Goal: Information Seeking & Learning: Learn about a topic

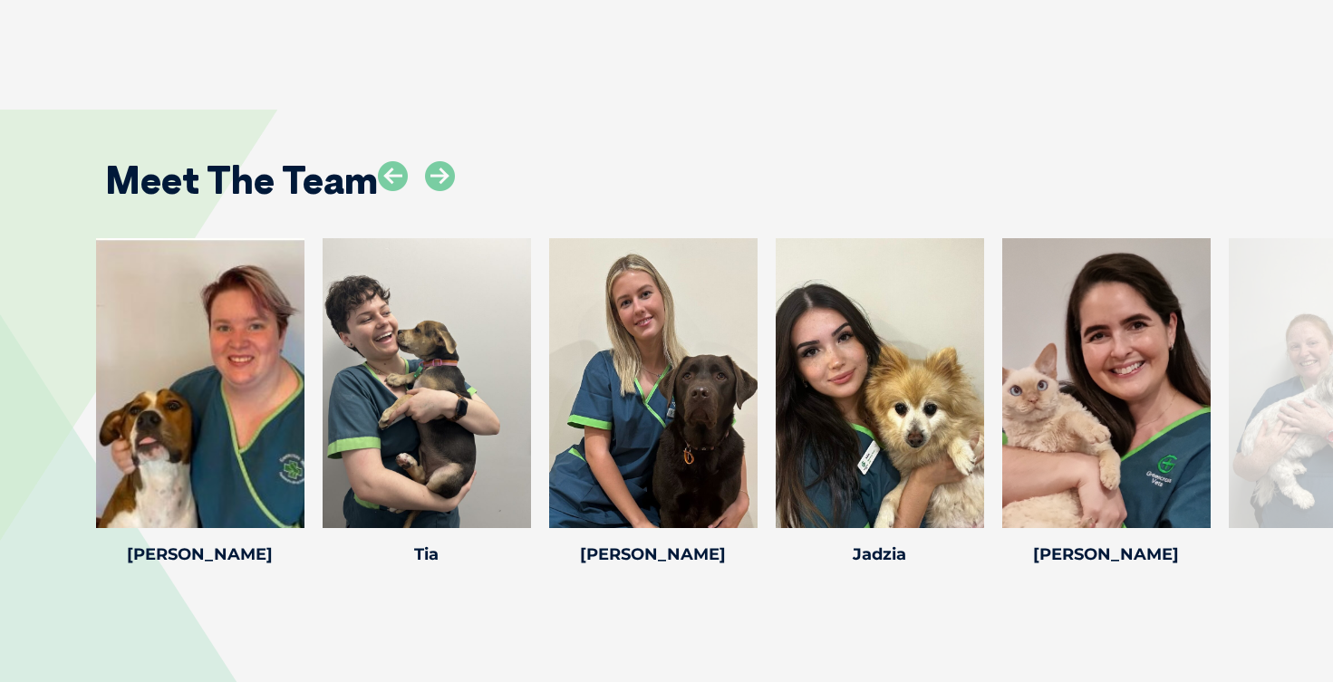
scroll to position [3855, 0]
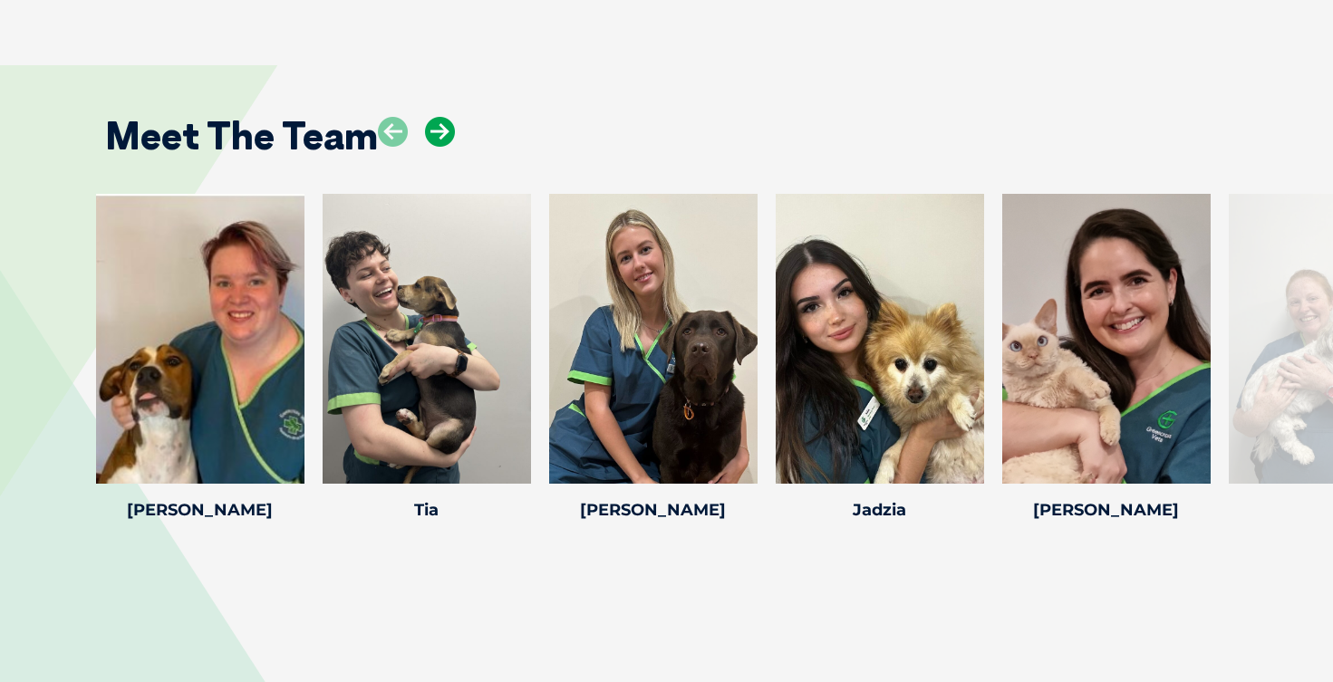
click at [435, 117] on icon at bounding box center [440, 132] width 30 height 30
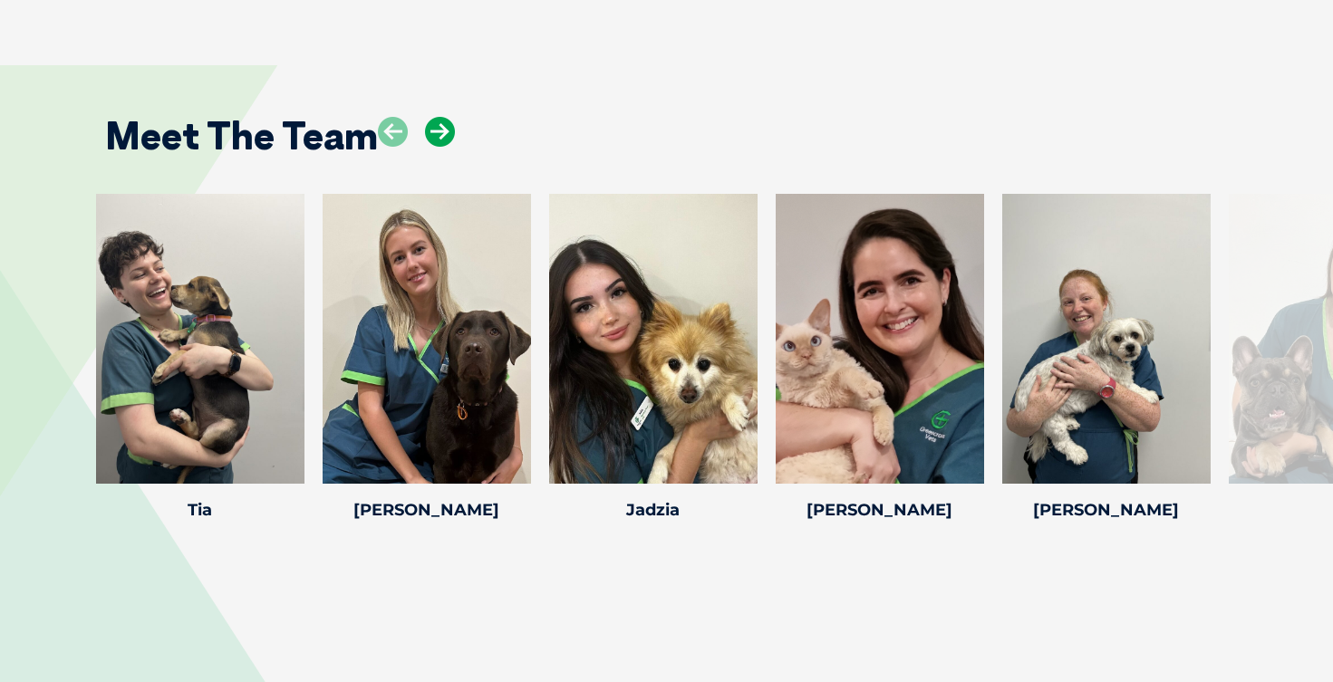
click at [435, 117] on icon at bounding box center [440, 132] width 30 height 30
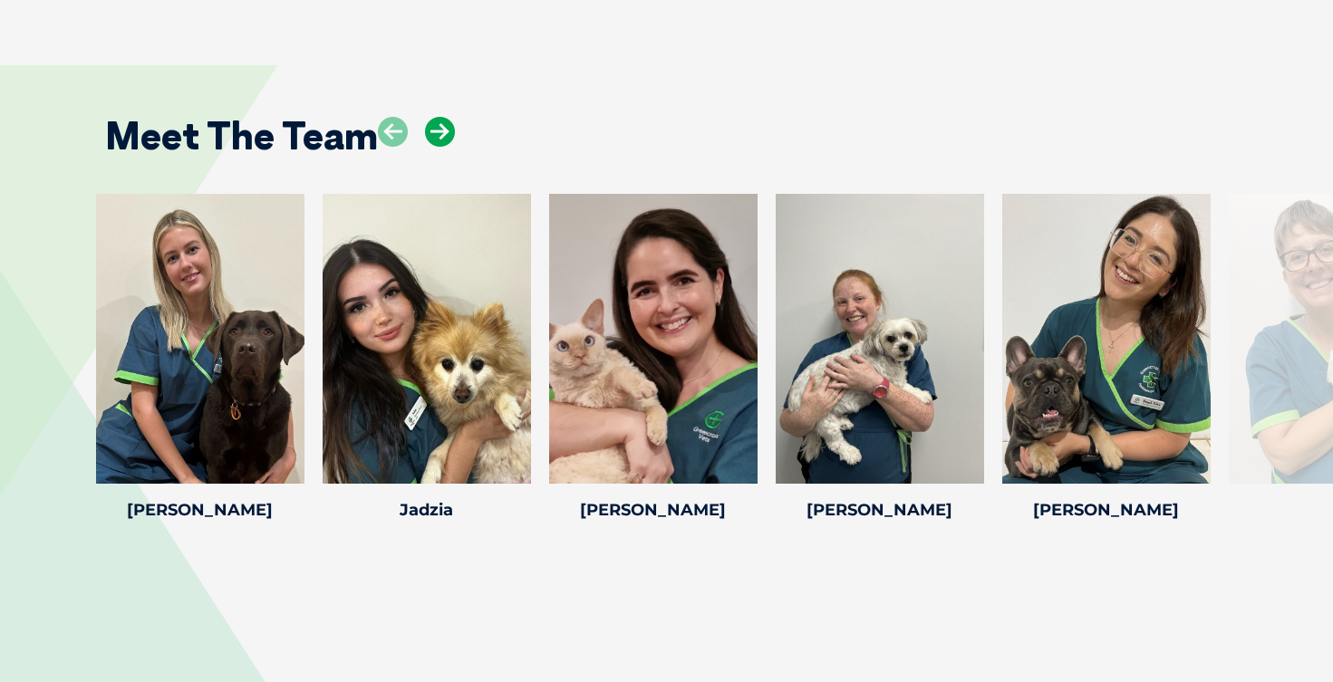
click at [435, 117] on icon at bounding box center [440, 132] width 30 height 30
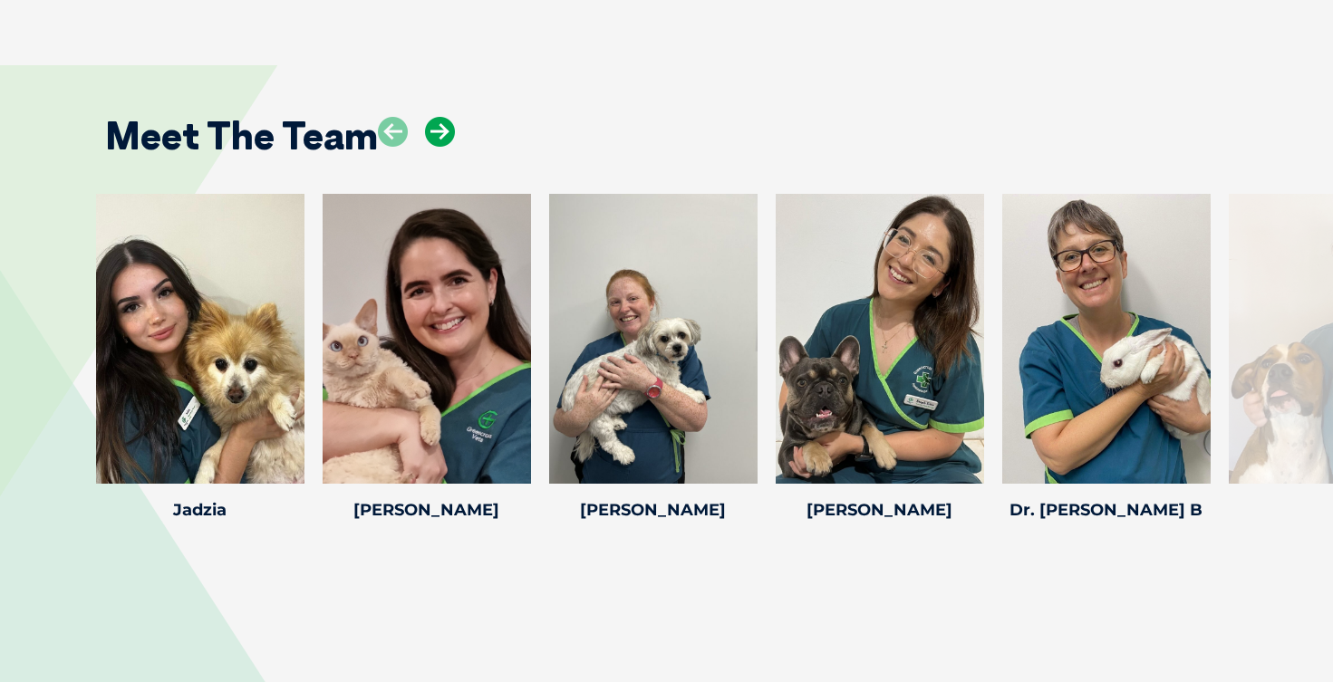
click at [435, 117] on icon at bounding box center [440, 132] width 30 height 30
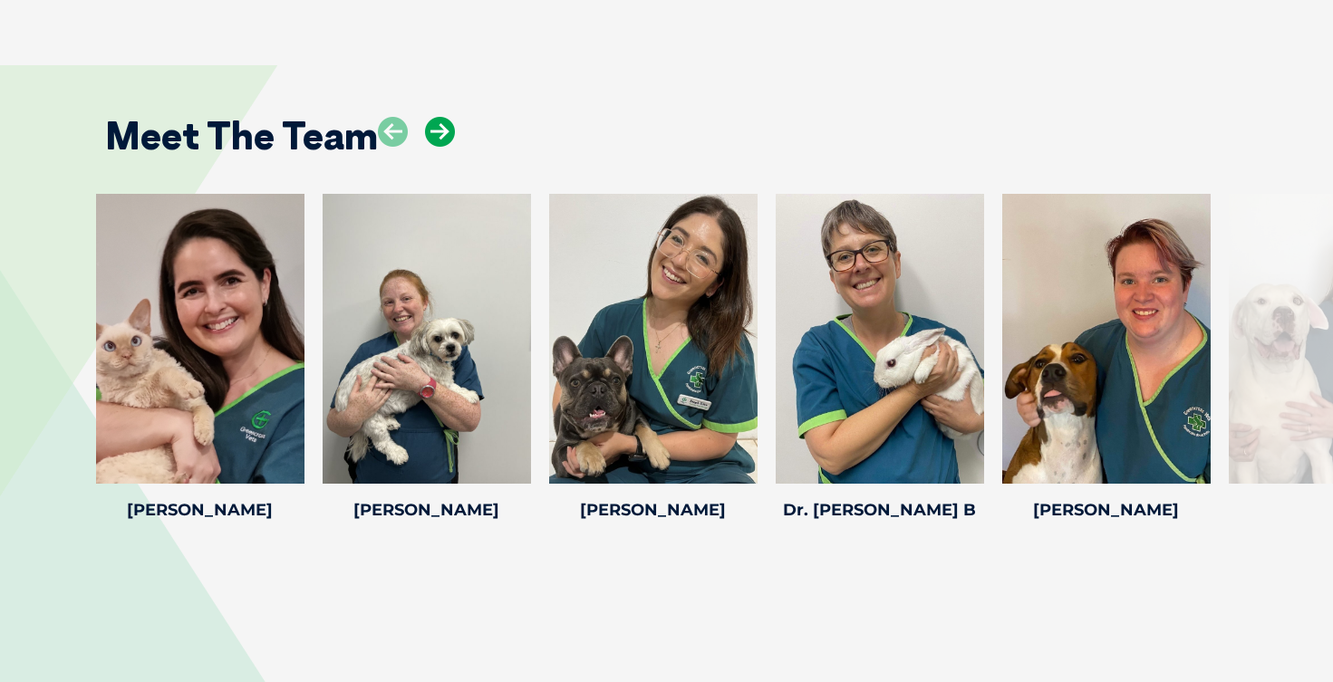
click at [435, 117] on icon at bounding box center [440, 132] width 30 height 30
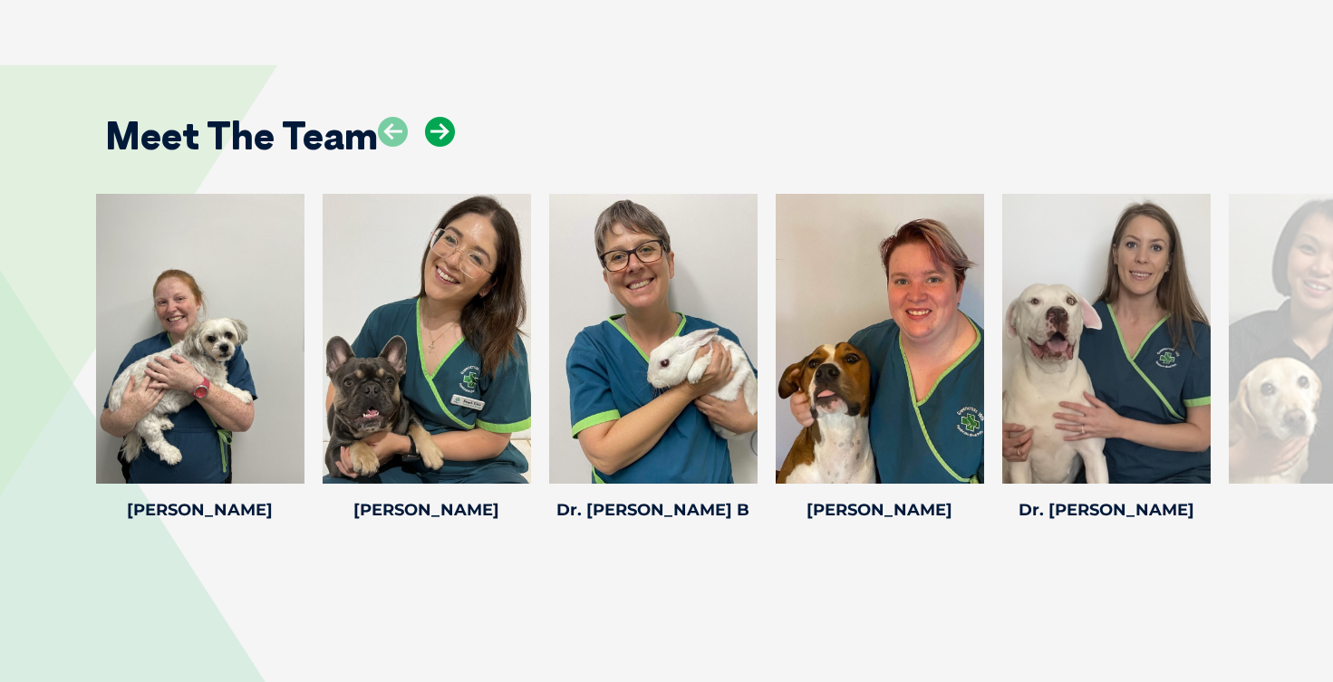
click at [435, 117] on icon at bounding box center [440, 132] width 30 height 30
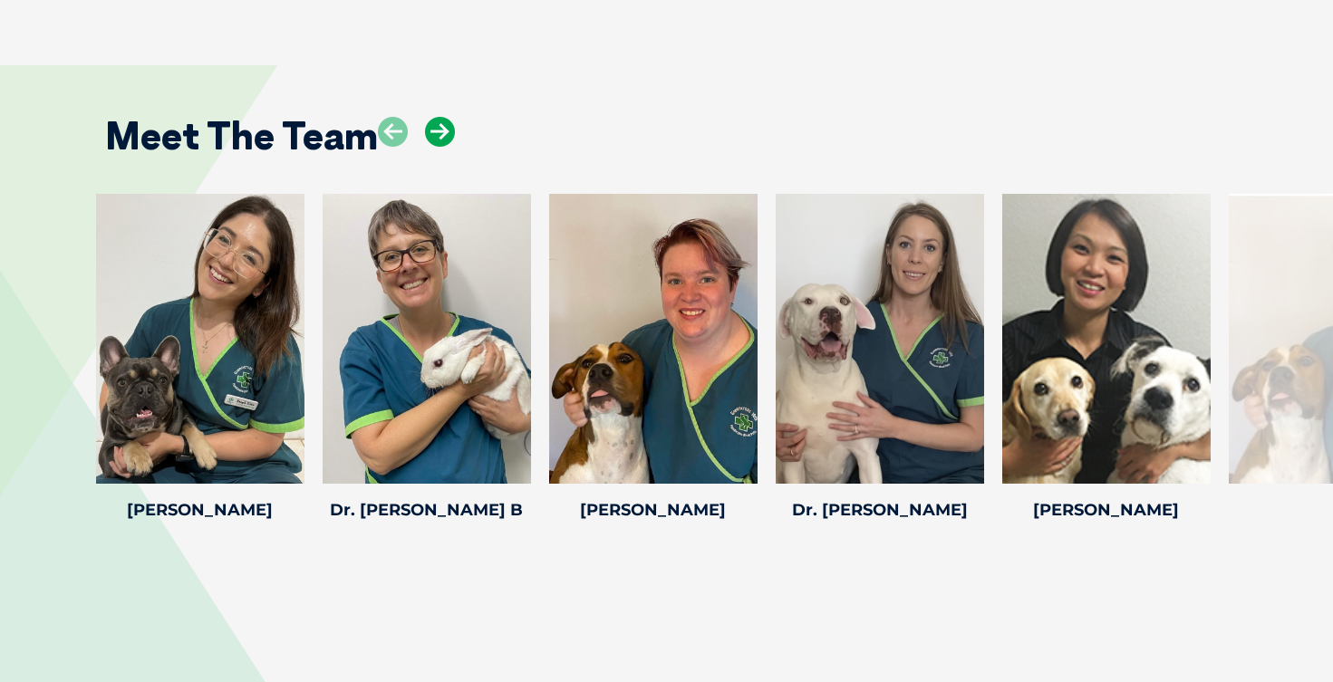
click at [435, 117] on icon at bounding box center [440, 132] width 30 height 30
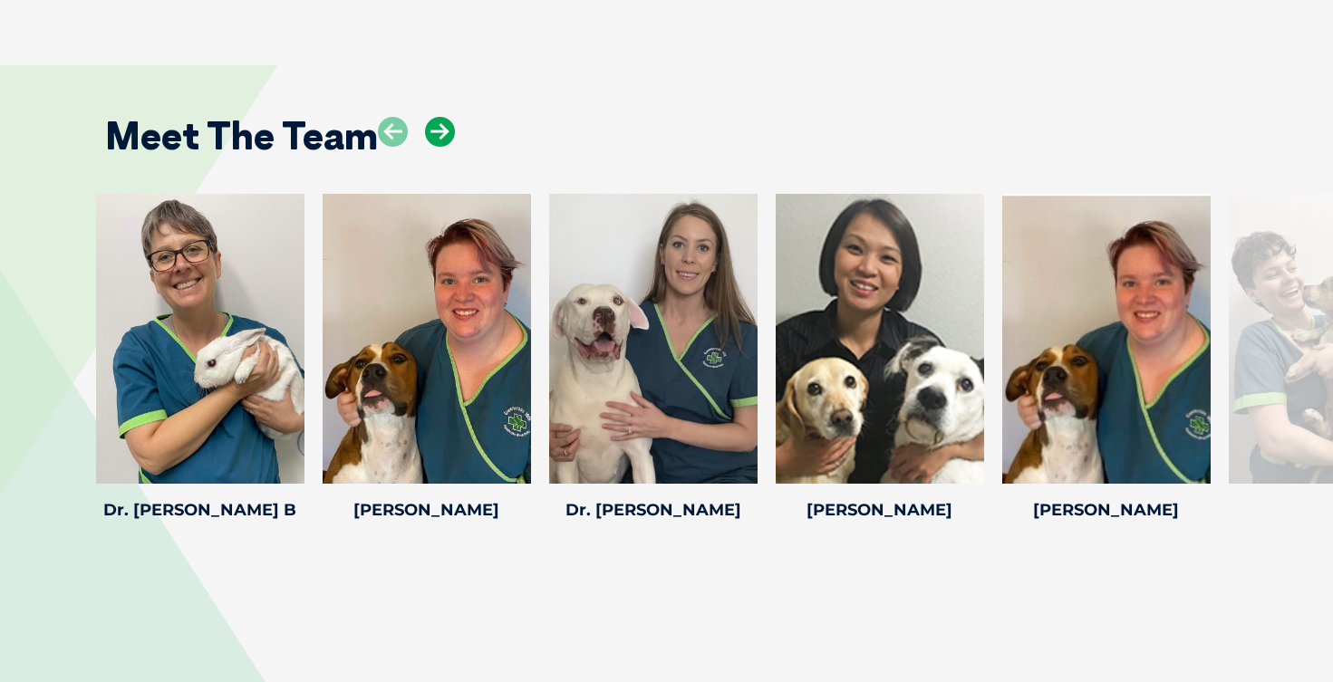
click at [435, 117] on icon at bounding box center [440, 132] width 30 height 30
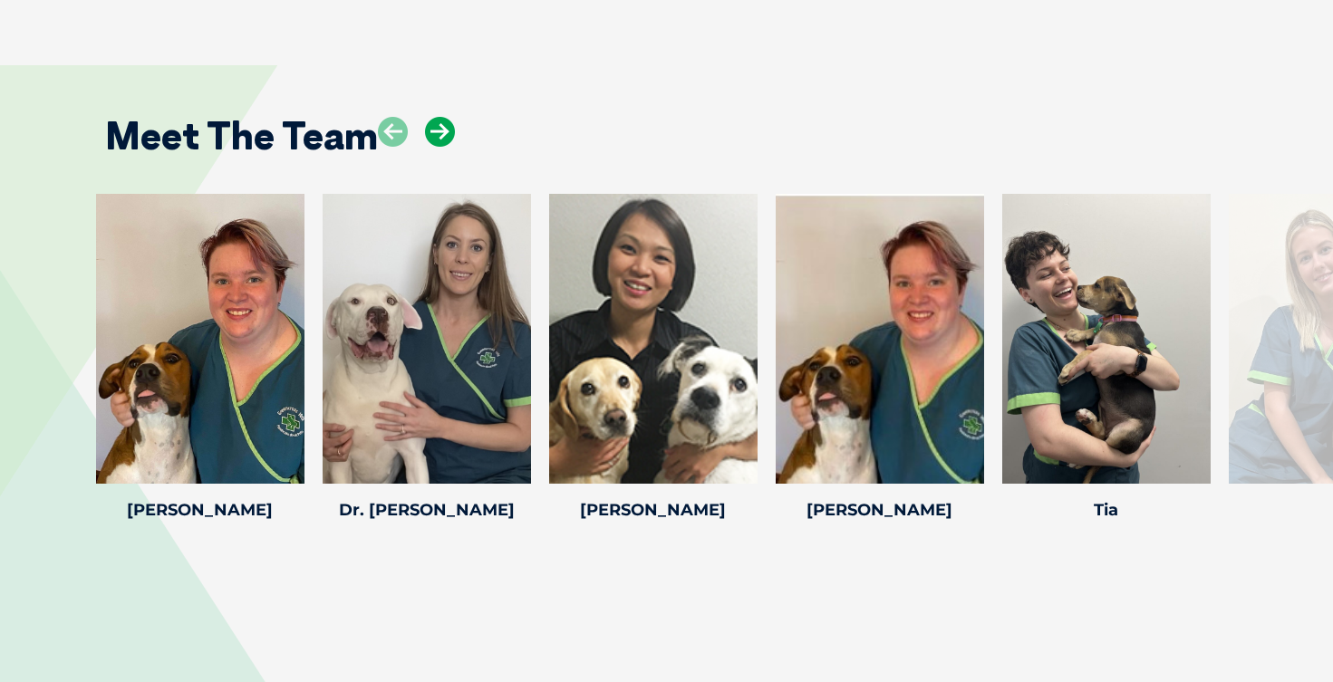
click at [435, 117] on icon at bounding box center [440, 132] width 30 height 30
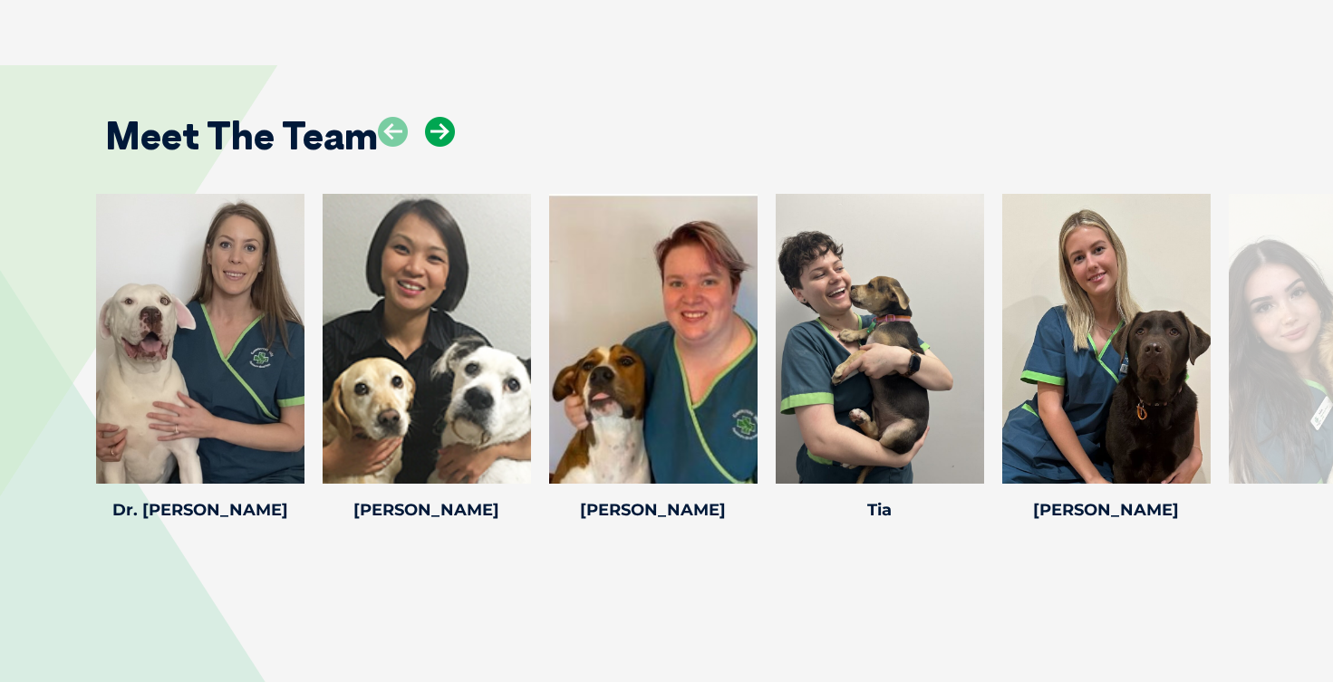
click at [435, 117] on icon at bounding box center [440, 132] width 30 height 30
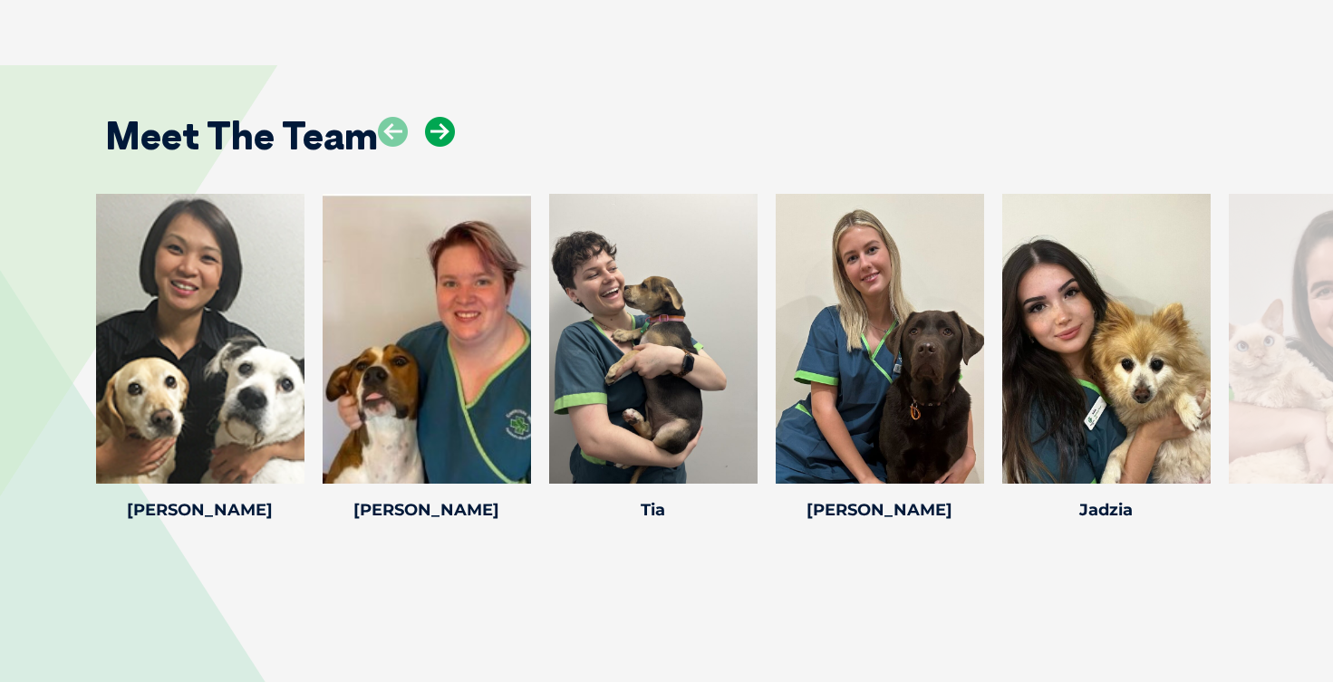
click at [435, 117] on icon at bounding box center [440, 132] width 30 height 30
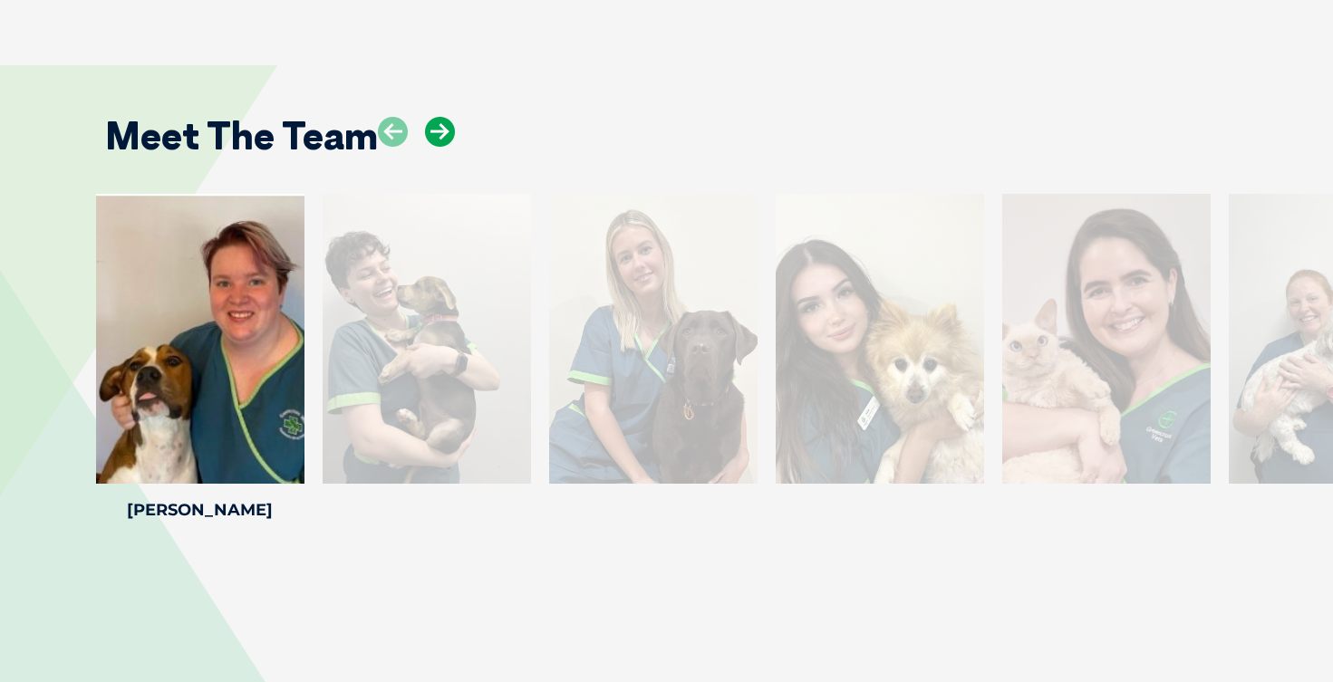
click at [435, 117] on icon at bounding box center [440, 132] width 30 height 30
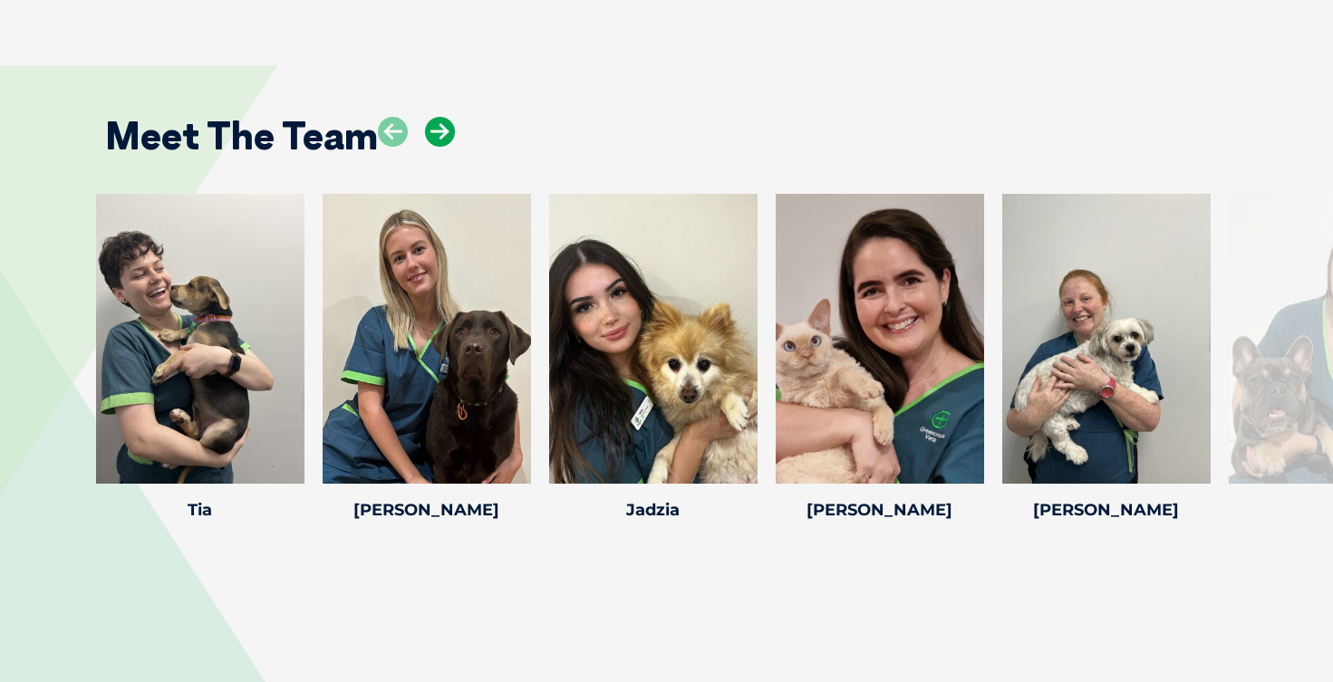
click at [435, 117] on icon at bounding box center [440, 132] width 30 height 30
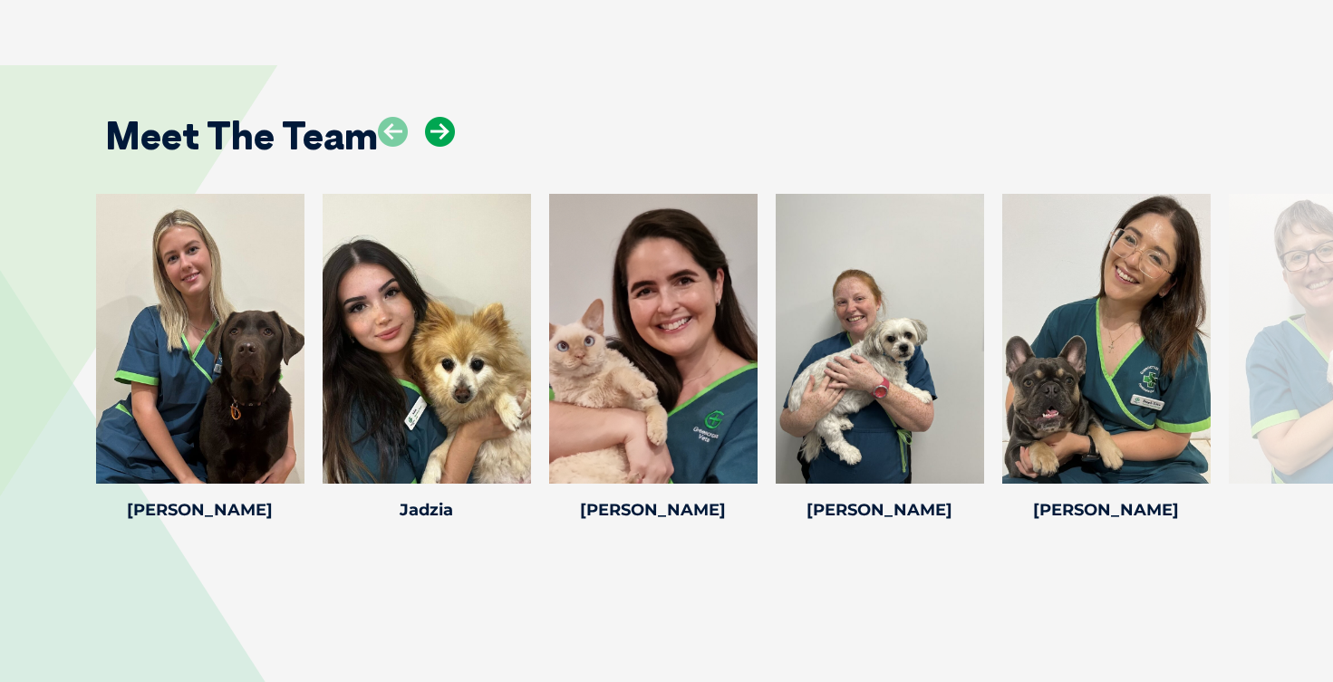
click at [435, 117] on icon at bounding box center [440, 132] width 30 height 30
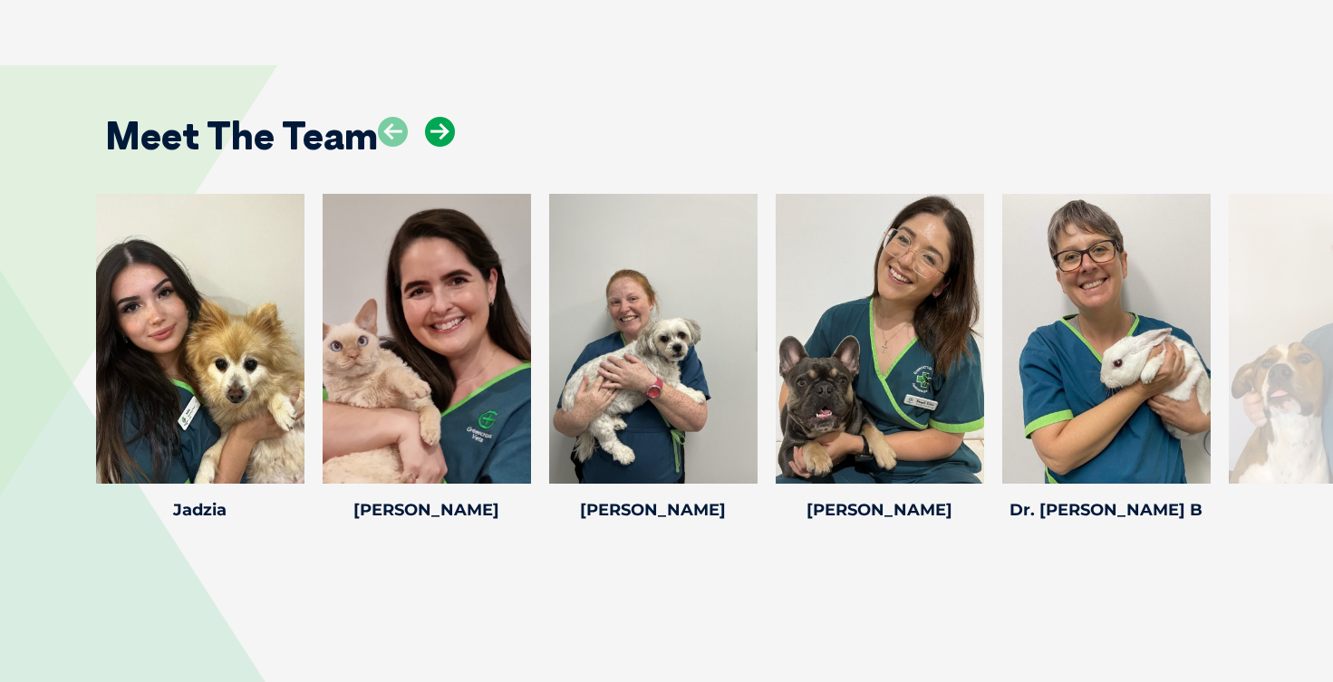
click at [435, 117] on icon at bounding box center [440, 132] width 30 height 30
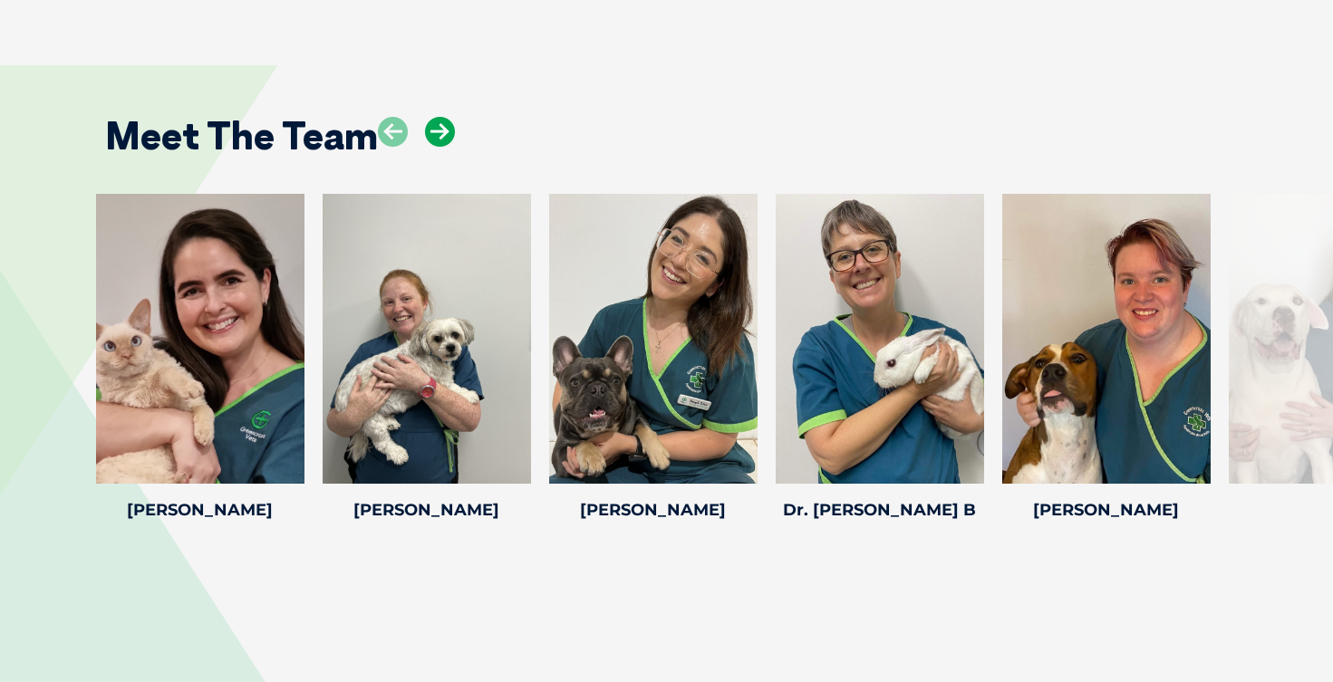
click at [435, 117] on icon at bounding box center [440, 132] width 30 height 30
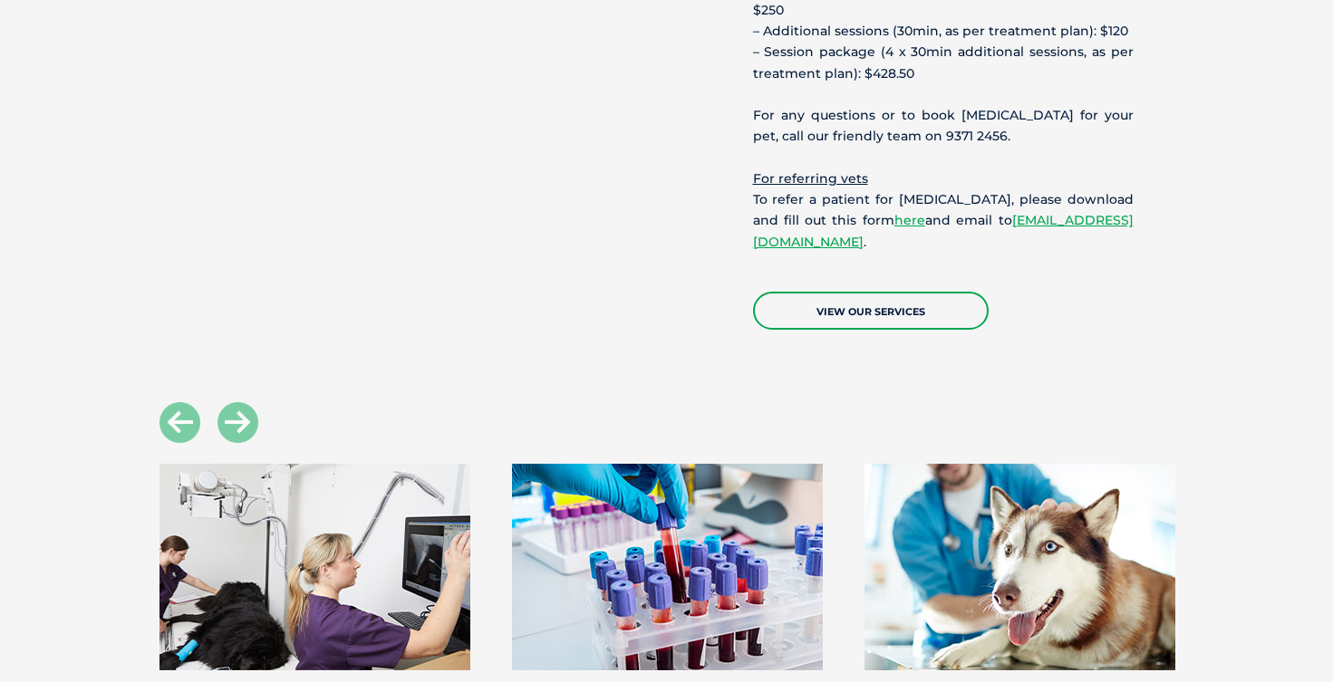
scroll to position [2959, 0]
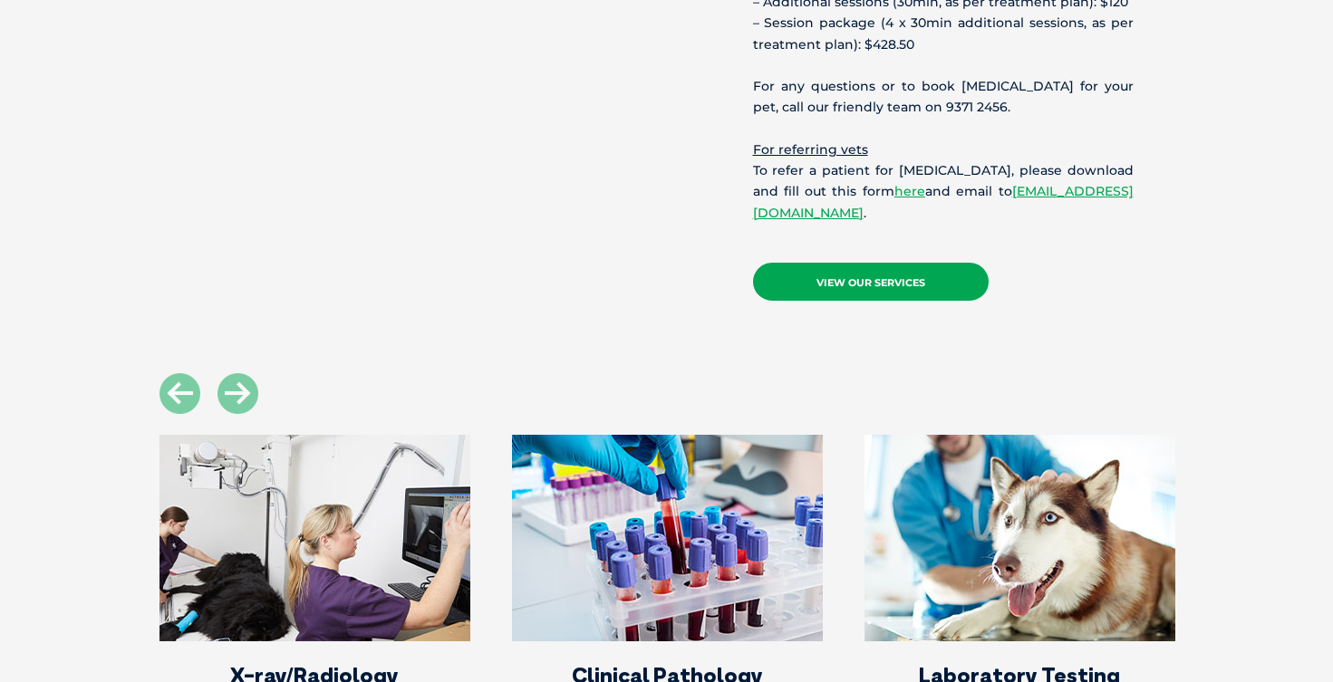
click at [897, 263] on link "View Our Services" at bounding box center [871, 282] width 236 height 38
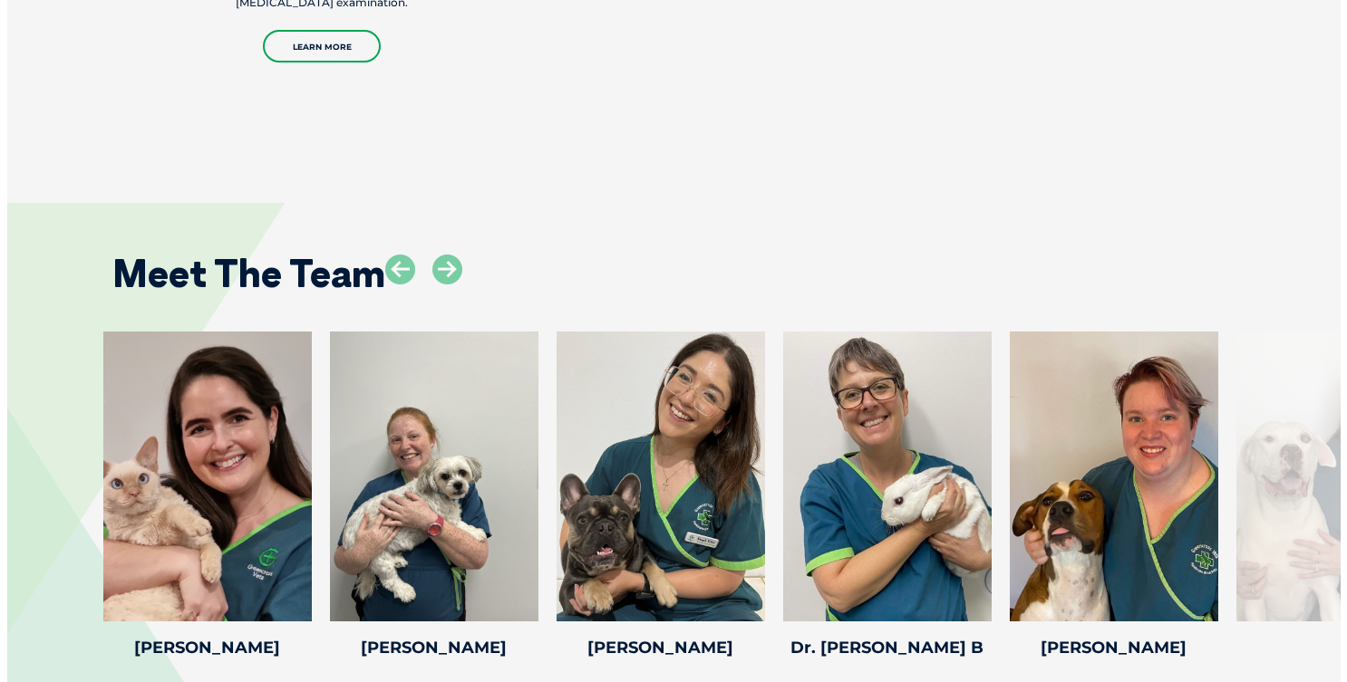
scroll to position [3724, 0]
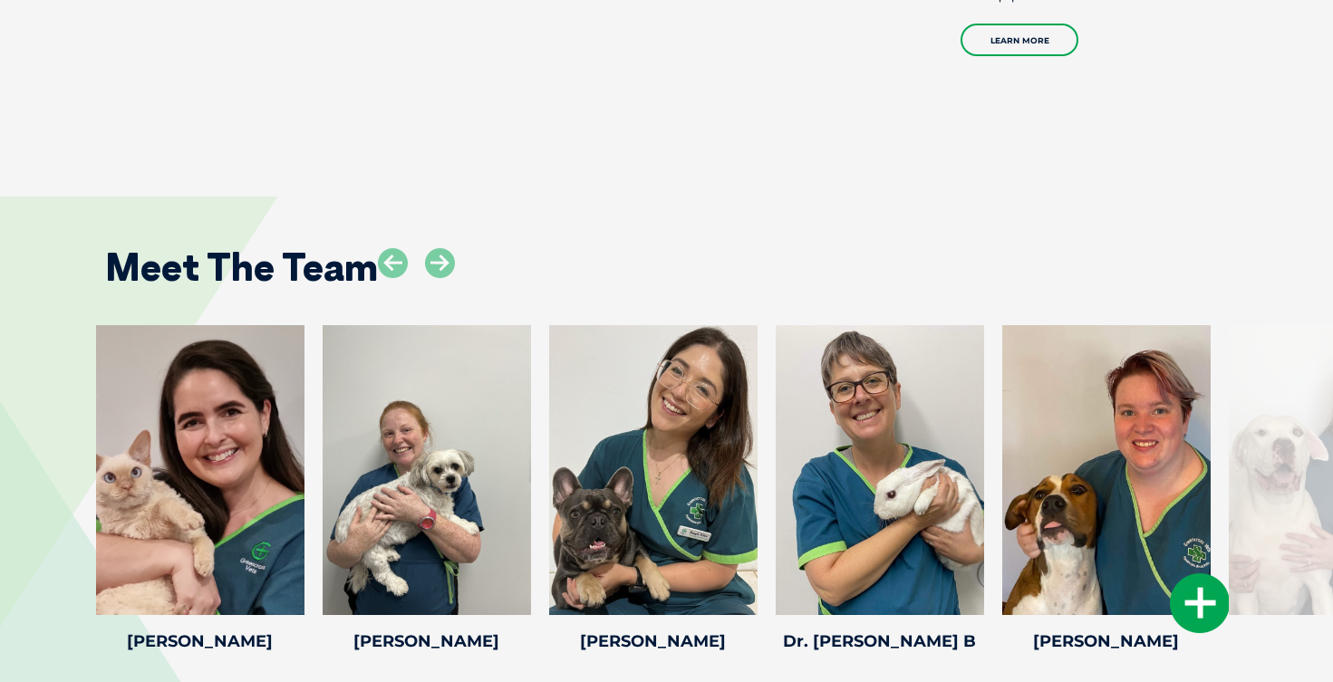
click at [1190, 574] on icon at bounding box center [1200, 604] width 60 height 60
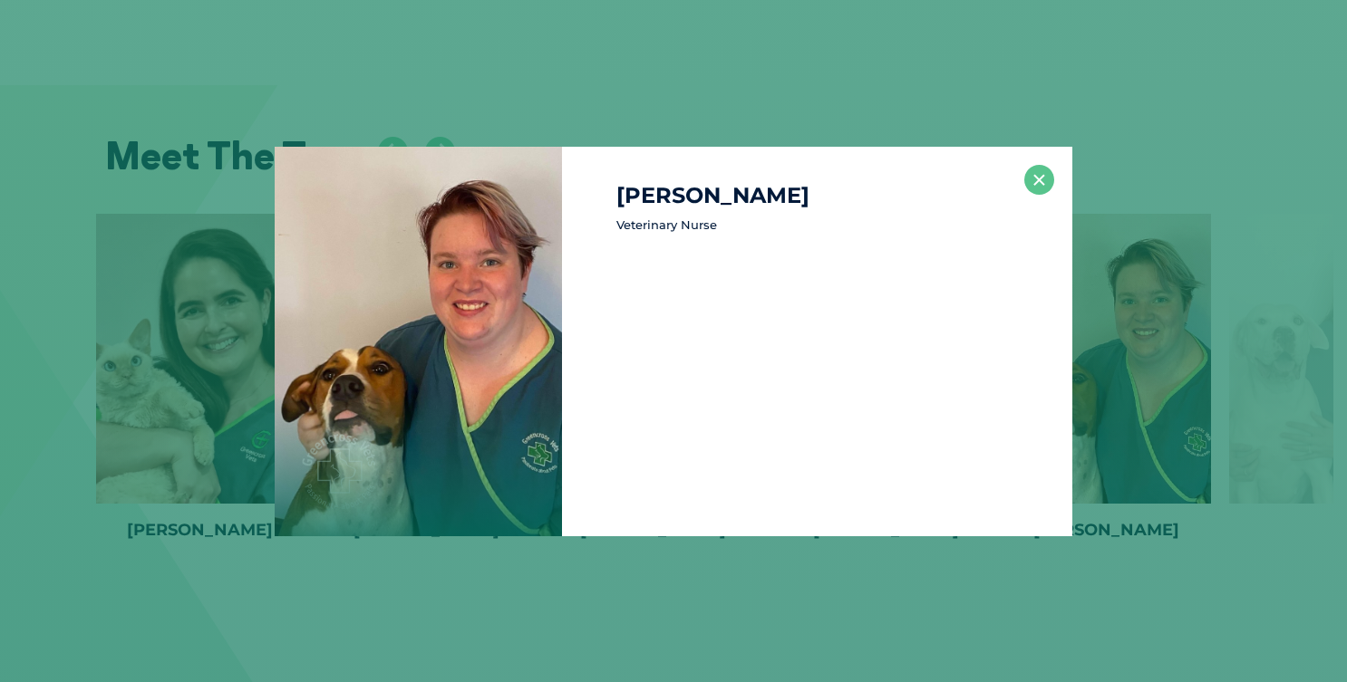
scroll to position [3837, 0]
click at [1029, 177] on button "×" at bounding box center [1039, 180] width 30 height 30
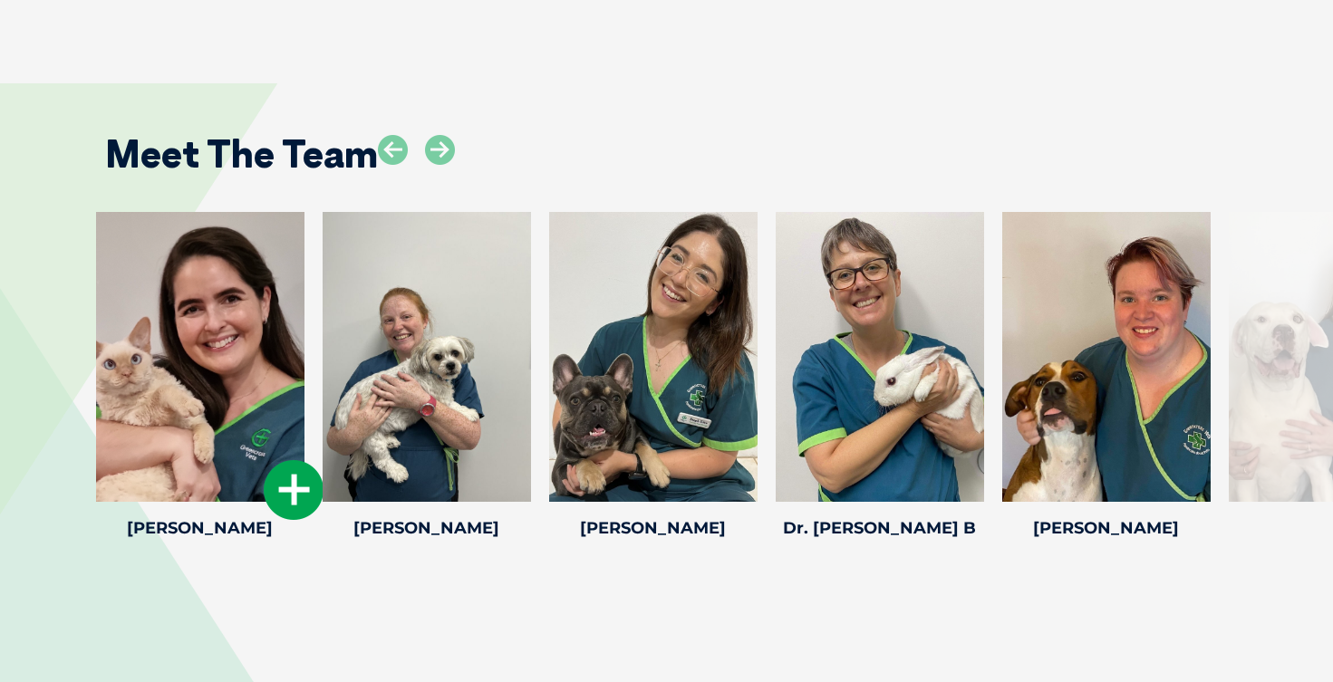
click at [160, 324] on div at bounding box center [200, 357] width 208 height 290
click at [284, 460] on icon at bounding box center [294, 490] width 60 height 60
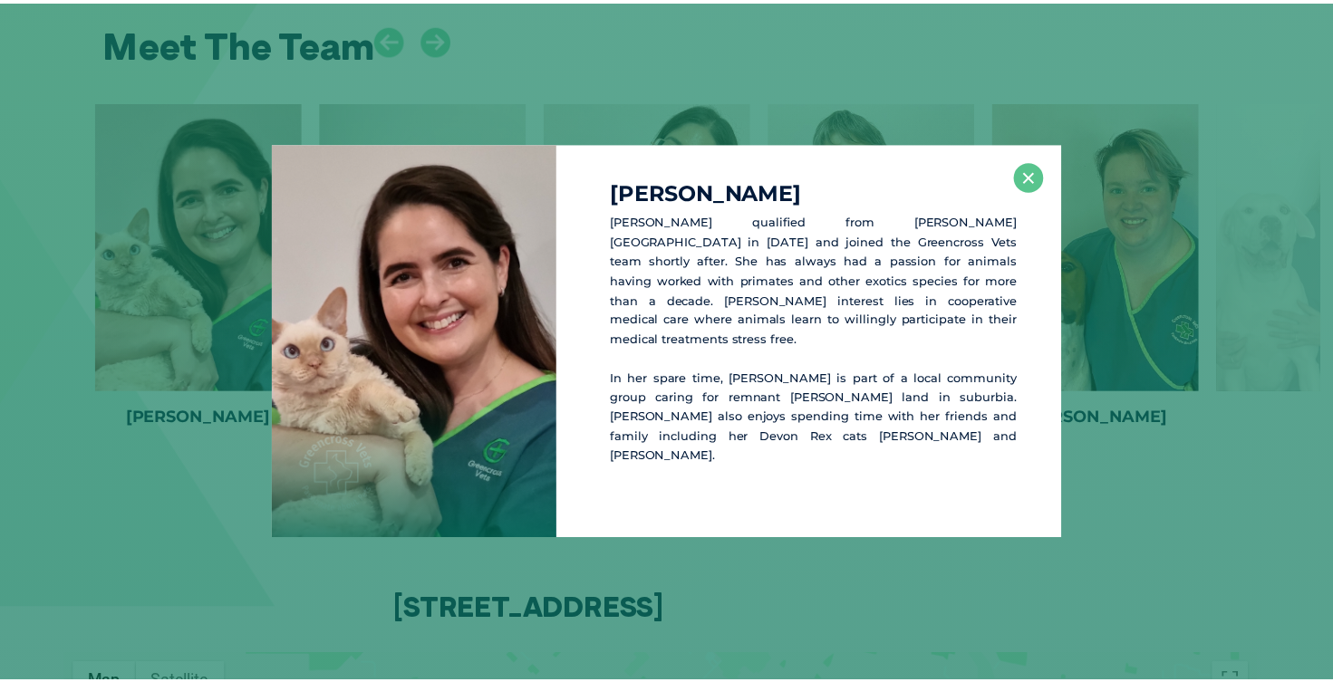
scroll to position [3949, 0]
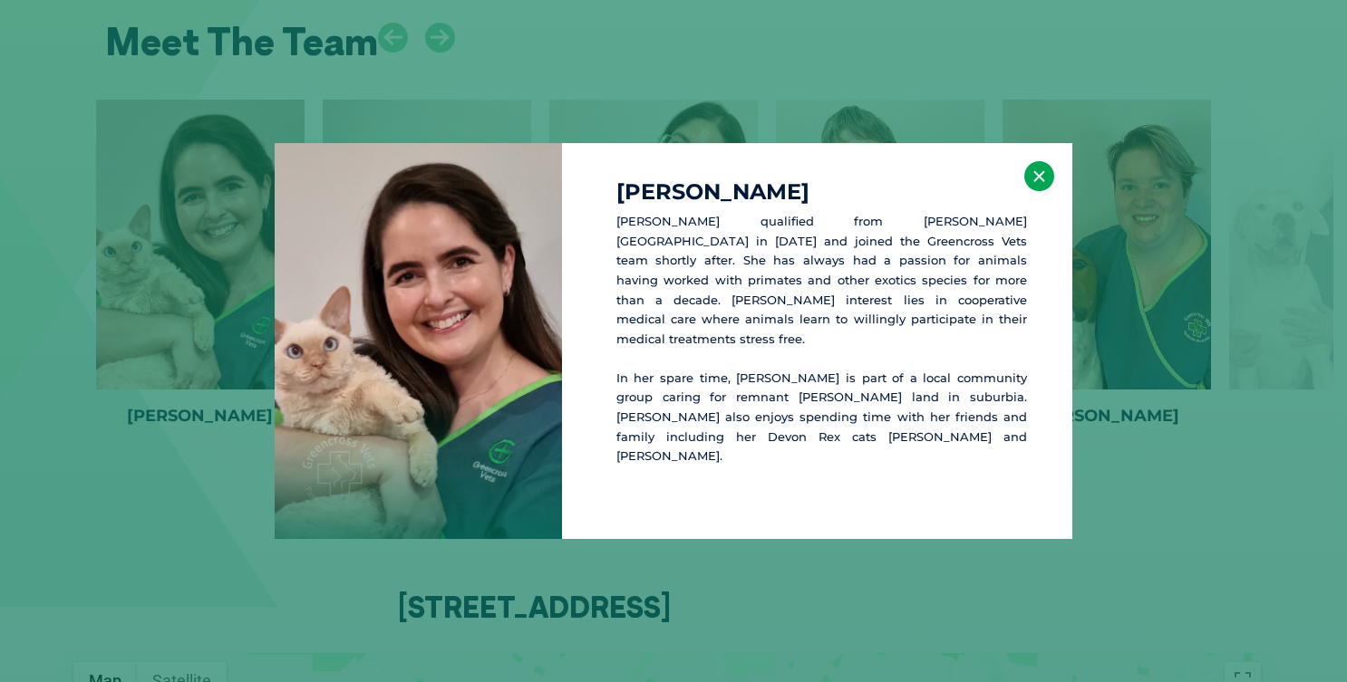
click at [1044, 178] on button "×" at bounding box center [1039, 176] width 30 height 30
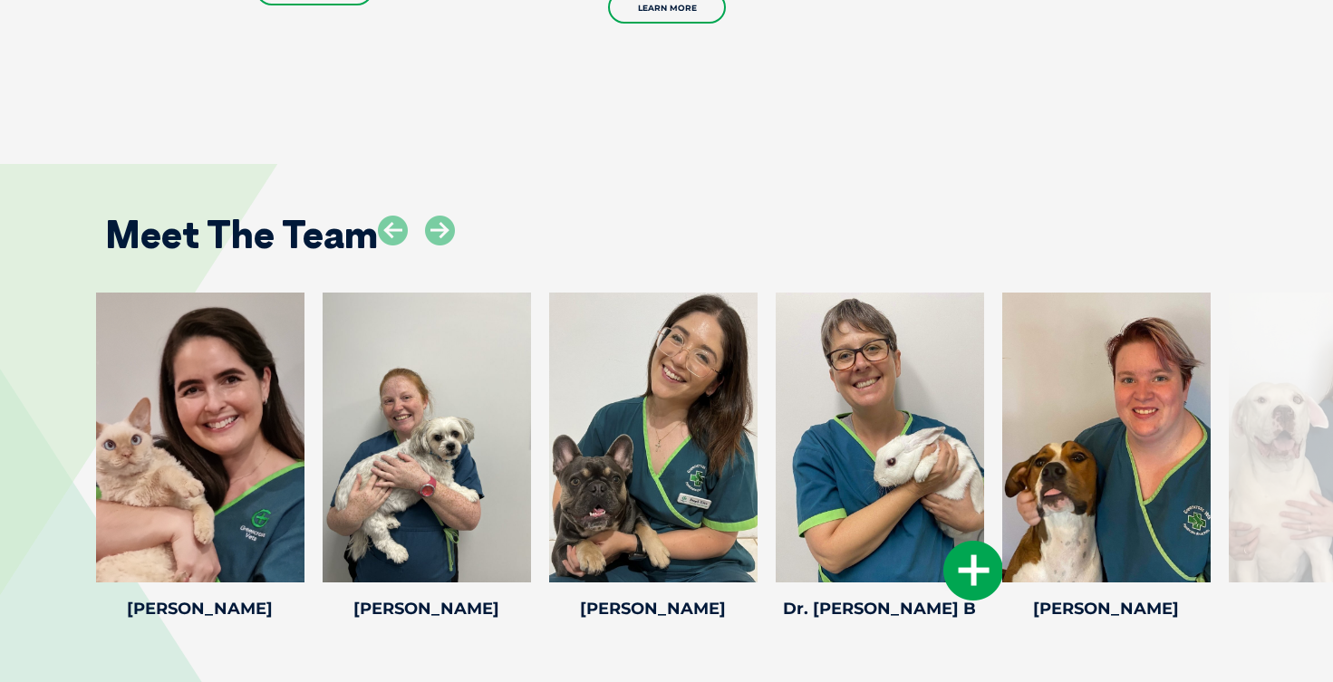
scroll to position [3790, 0]
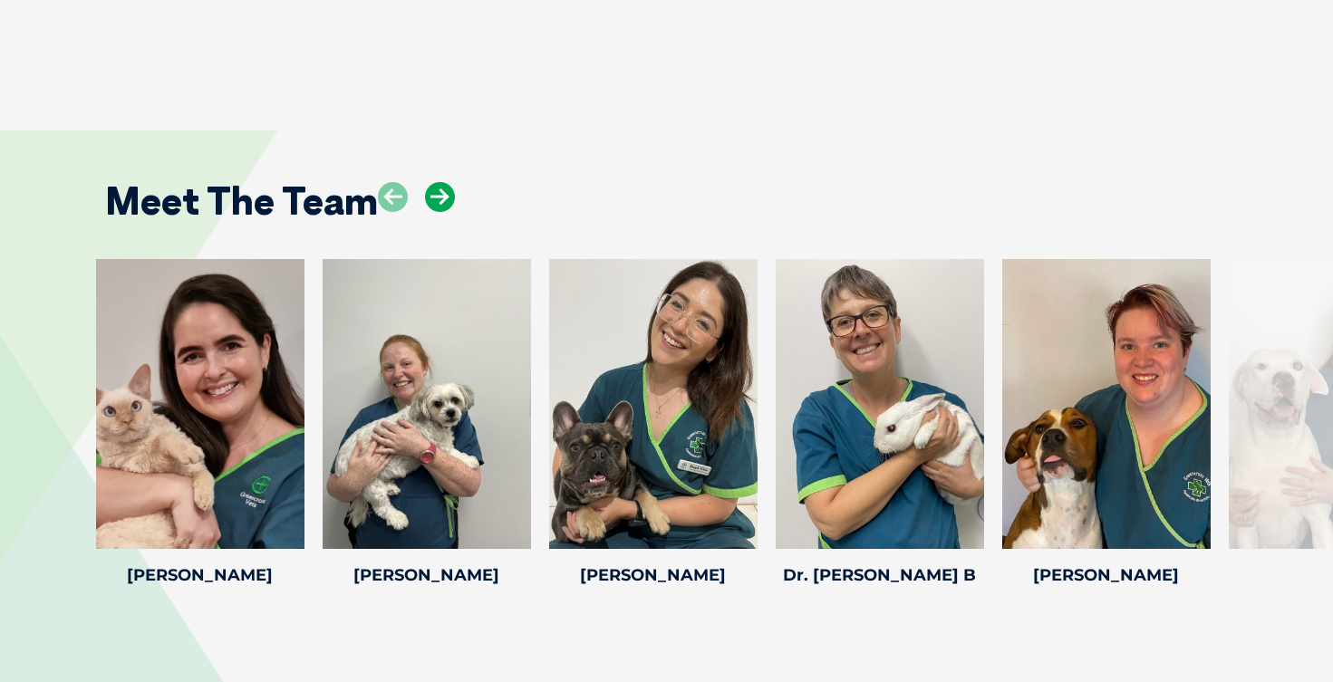
click at [450, 182] on icon at bounding box center [440, 197] width 30 height 30
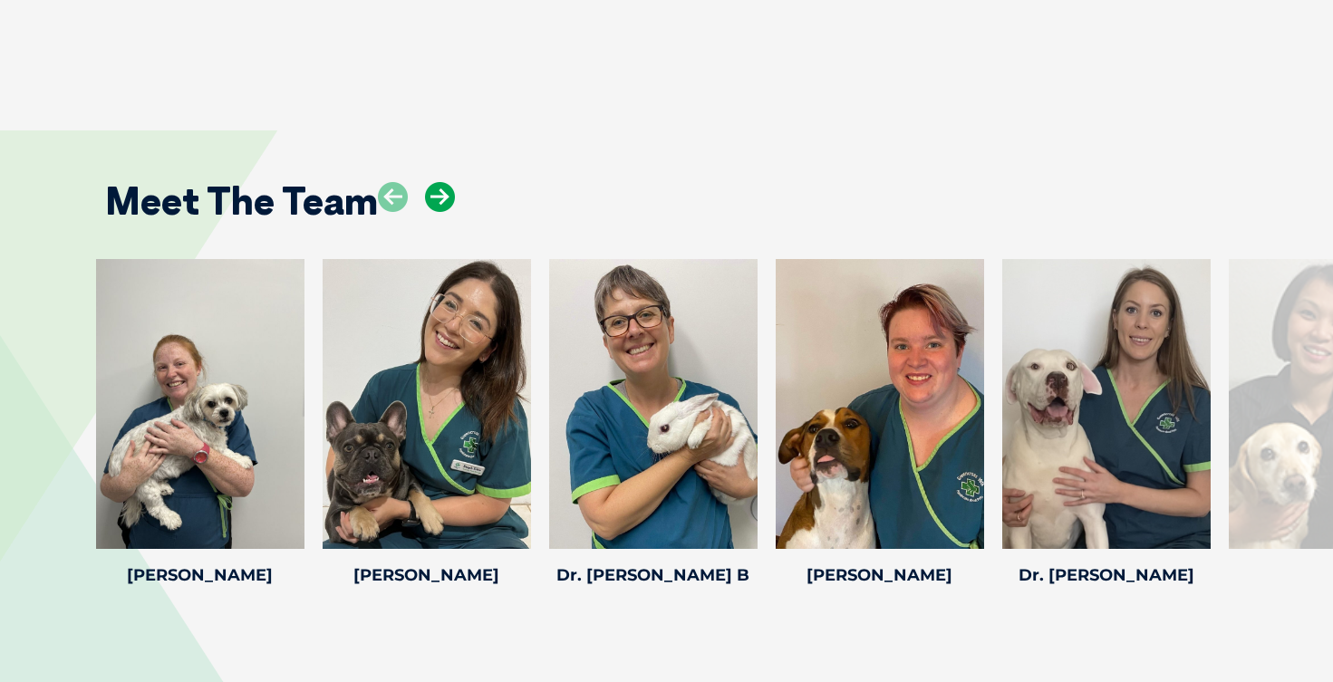
click at [448, 182] on icon at bounding box center [440, 197] width 30 height 30
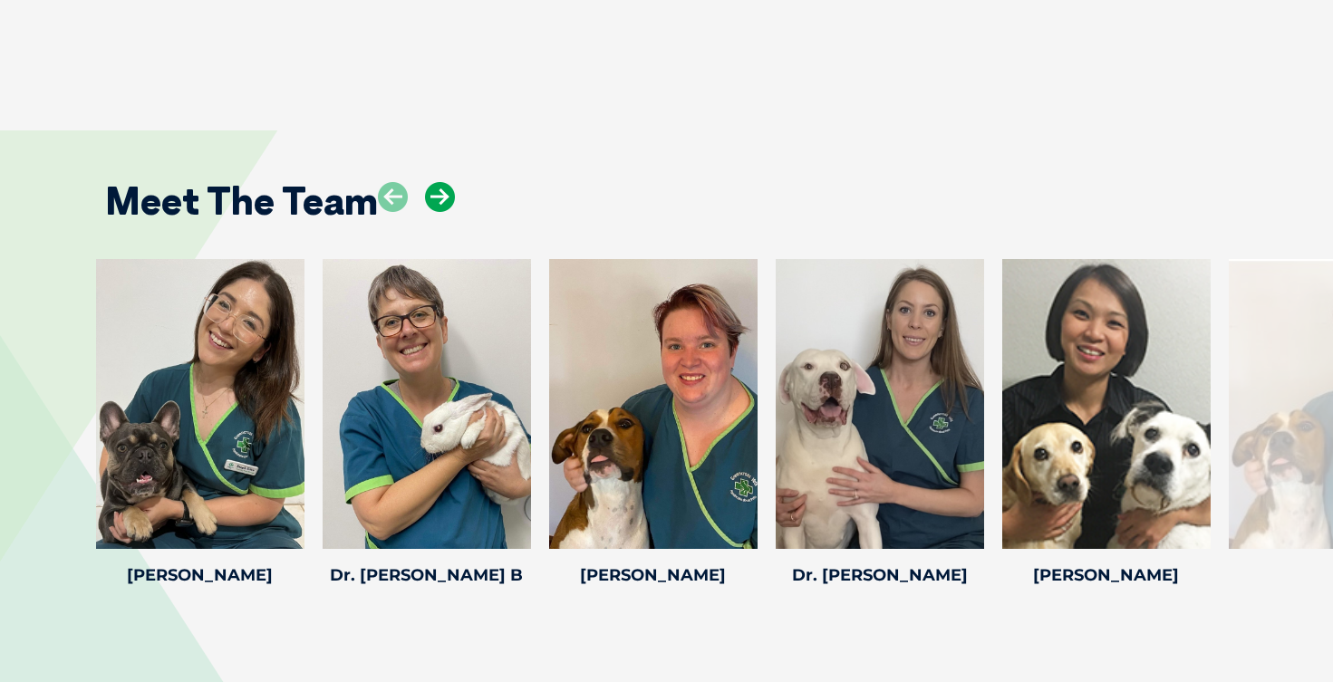
click at [448, 182] on icon at bounding box center [440, 197] width 30 height 30
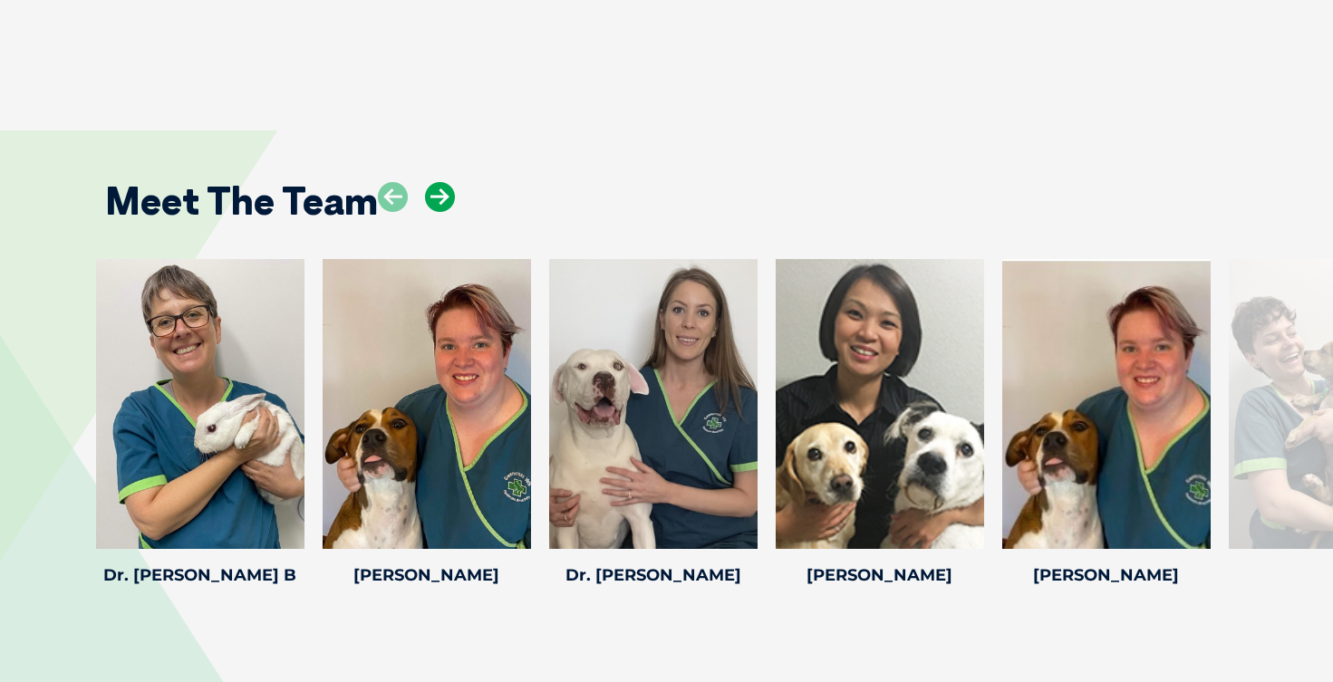
click at [448, 182] on icon at bounding box center [440, 197] width 30 height 30
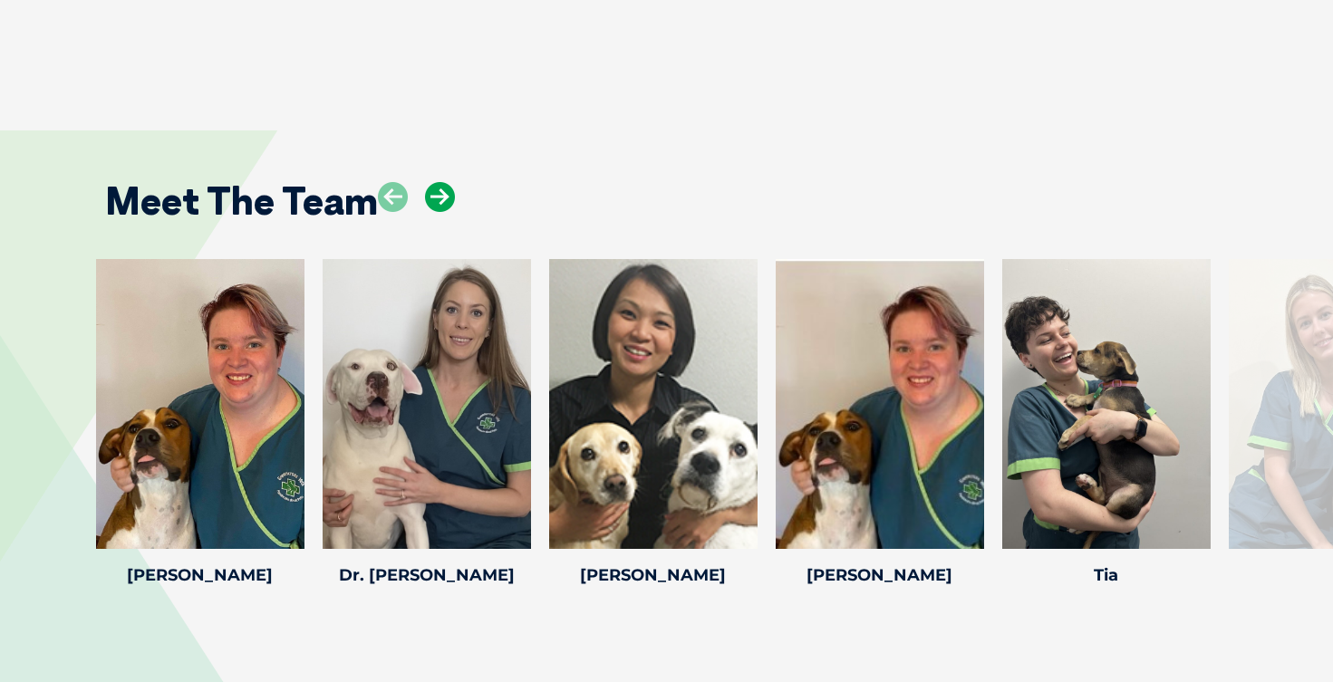
click at [448, 182] on icon at bounding box center [440, 197] width 30 height 30
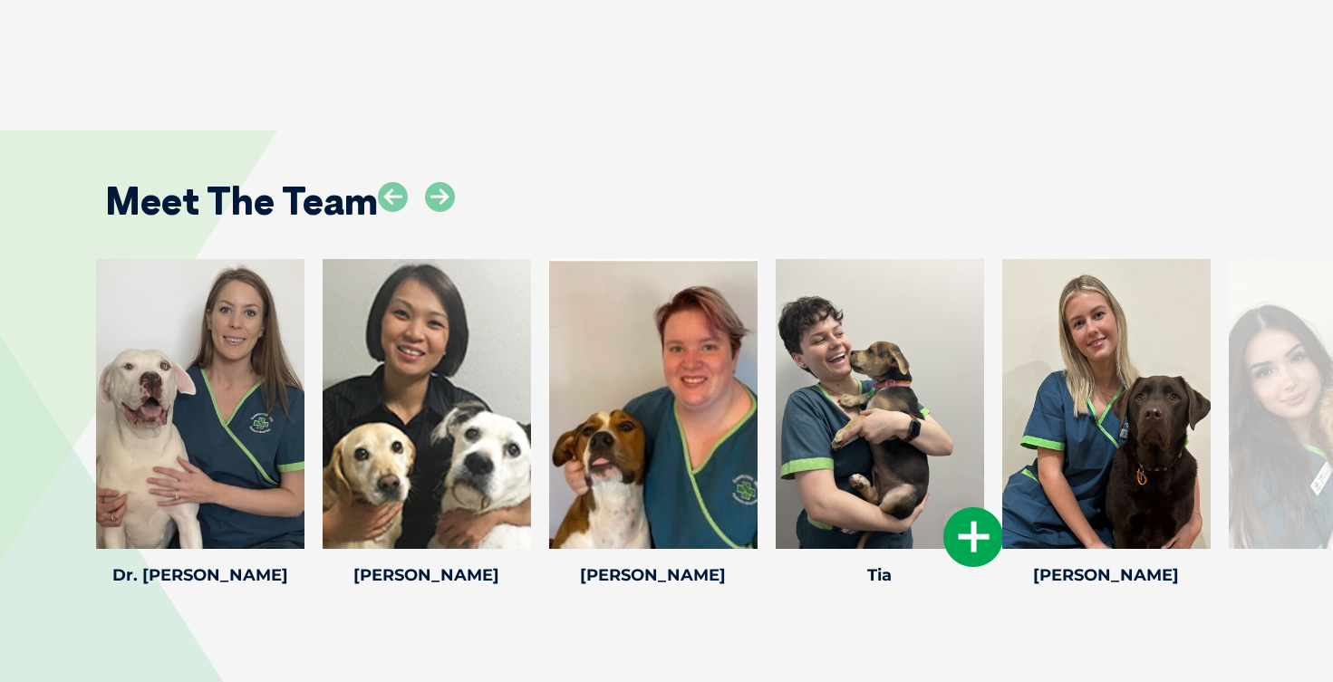
click at [965, 507] on icon at bounding box center [973, 537] width 60 height 60
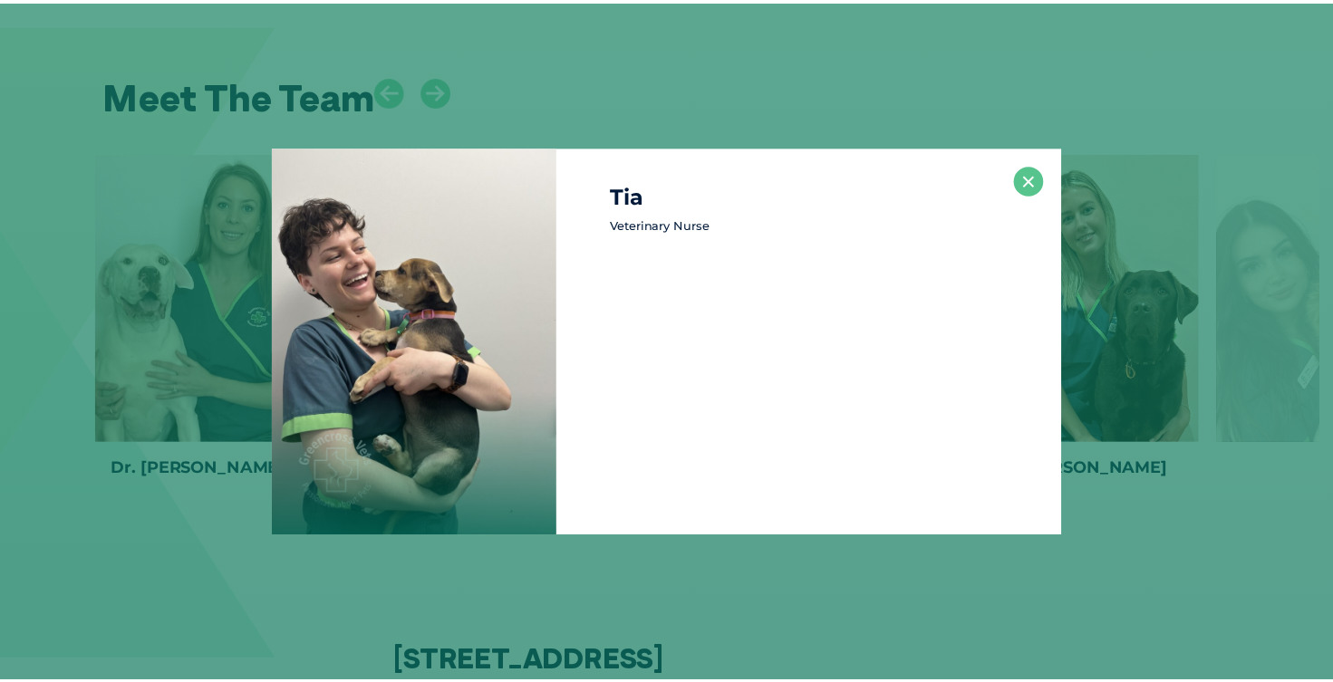
scroll to position [3902, 0]
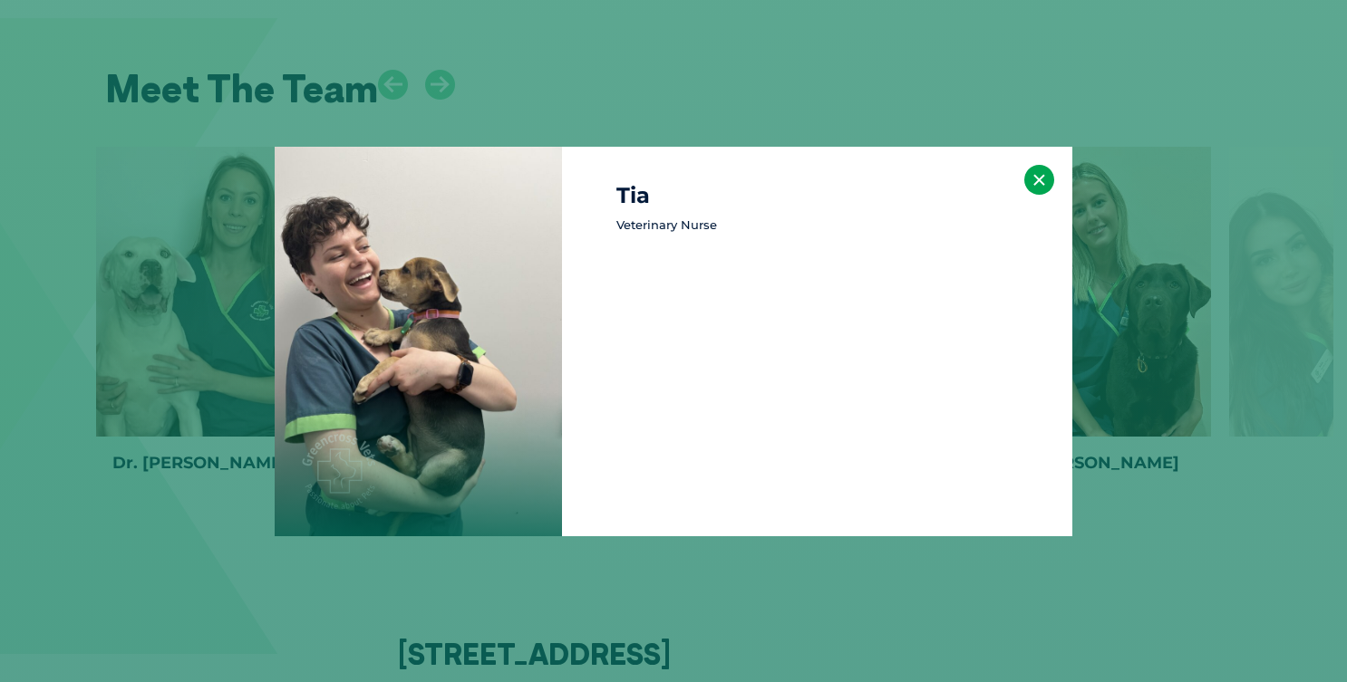
click at [1044, 175] on button "×" at bounding box center [1039, 180] width 30 height 30
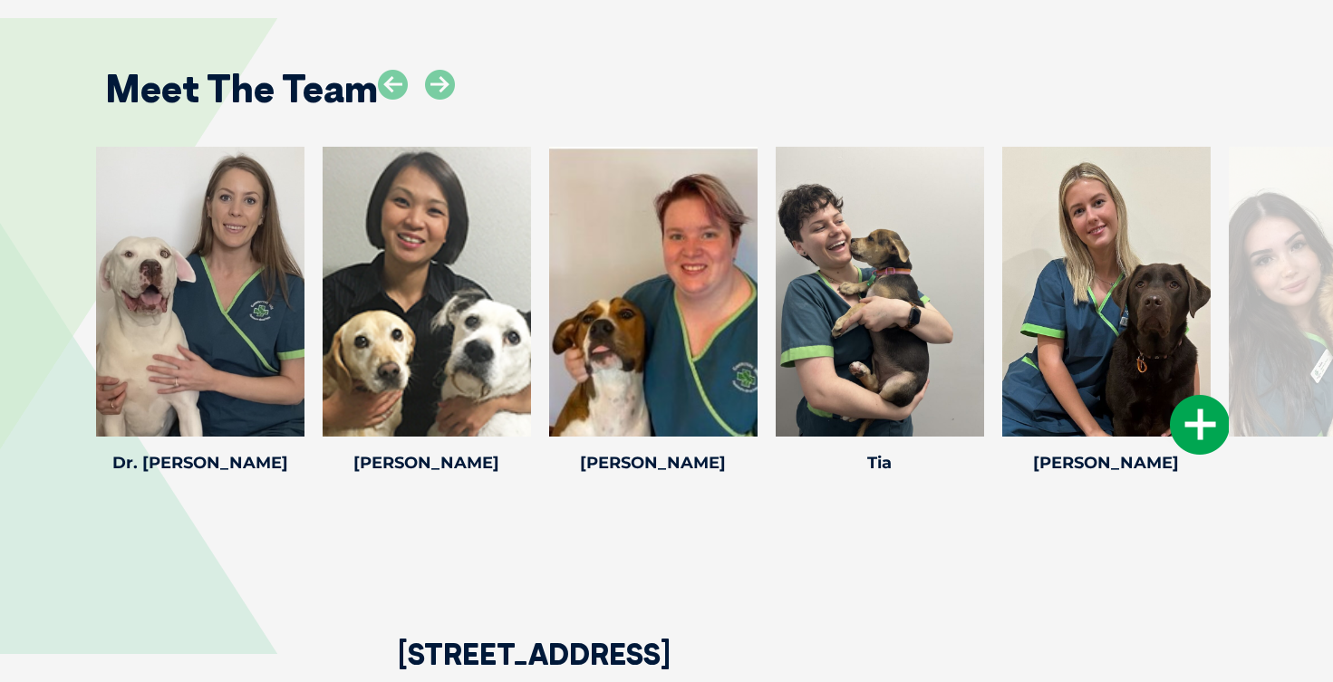
click at [1182, 395] on icon at bounding box center [1200, 425] width 60 height 60
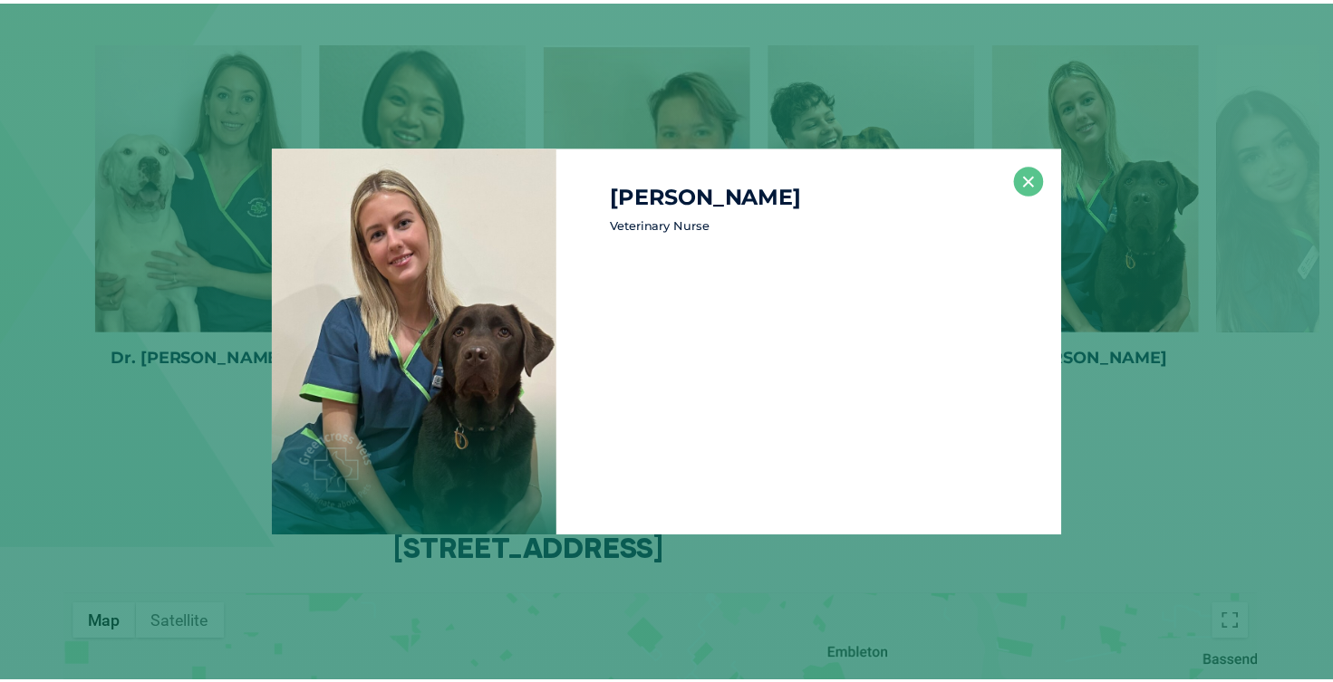
scroll to position [4015, 0]
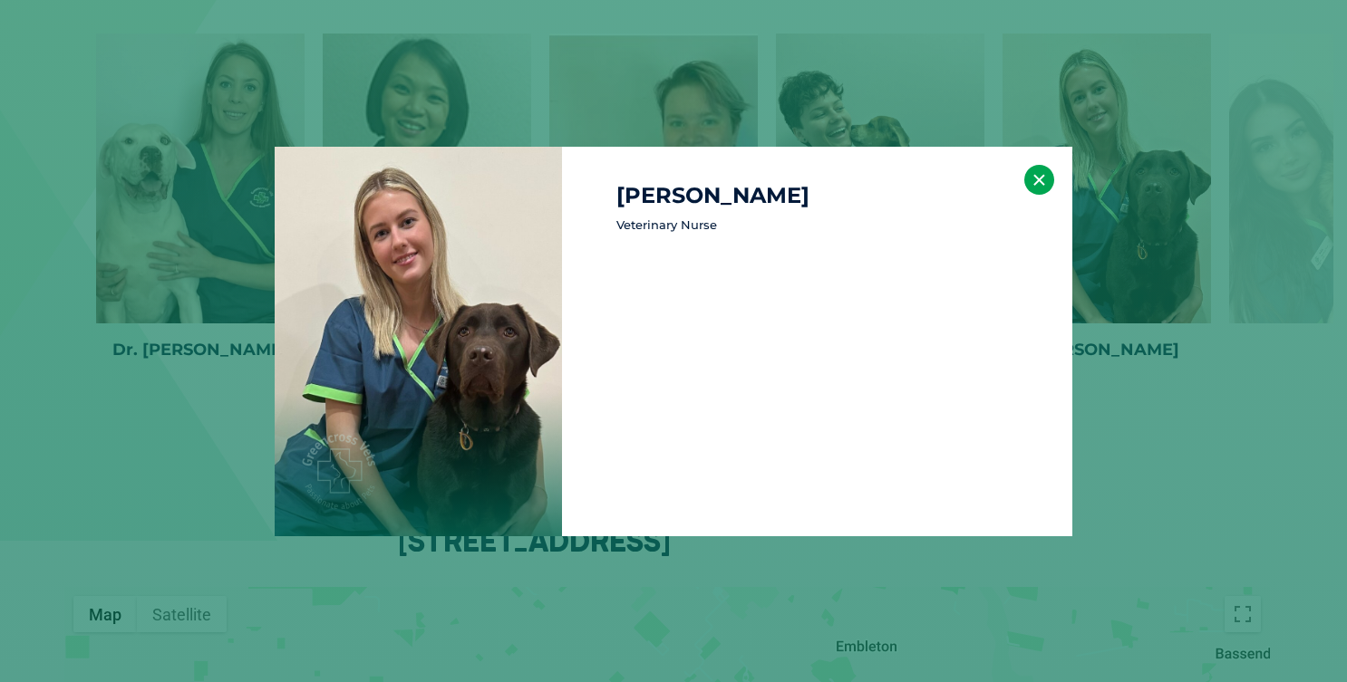
click at [1031, 175] on button "×" at bounding box center [1039, 180] width 30 height 30
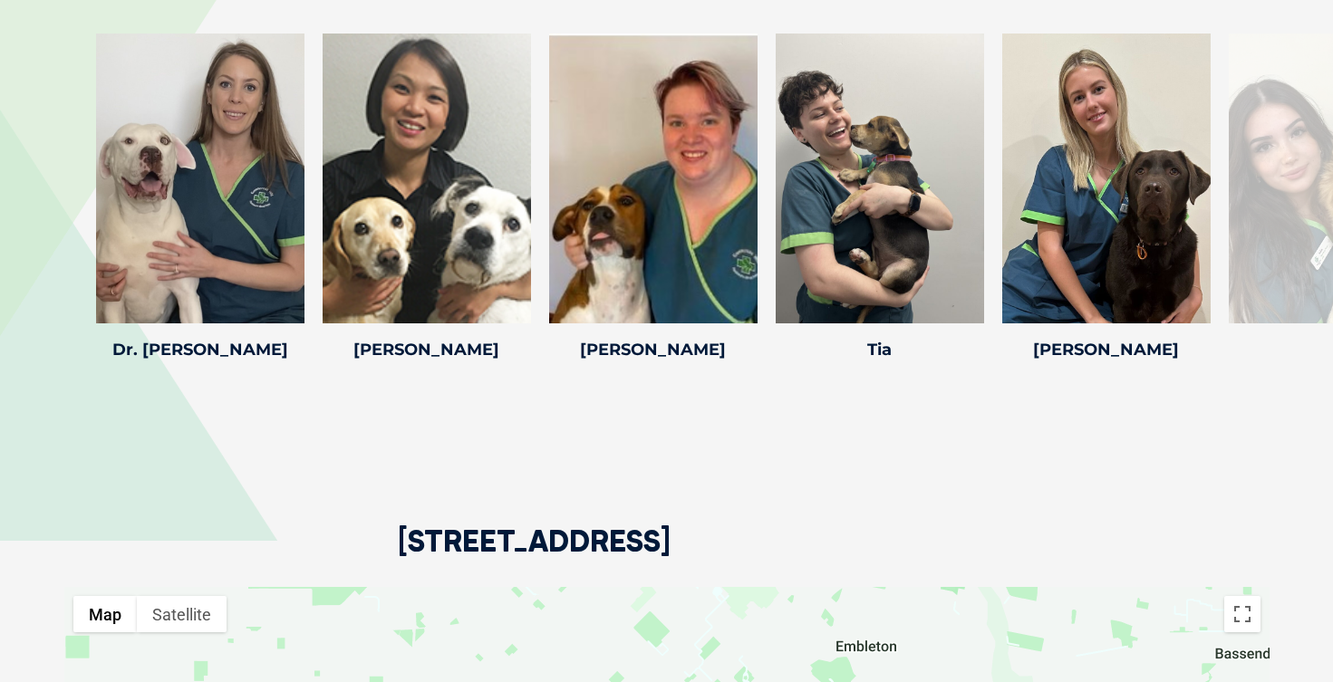
scroll to position [3647, 0]
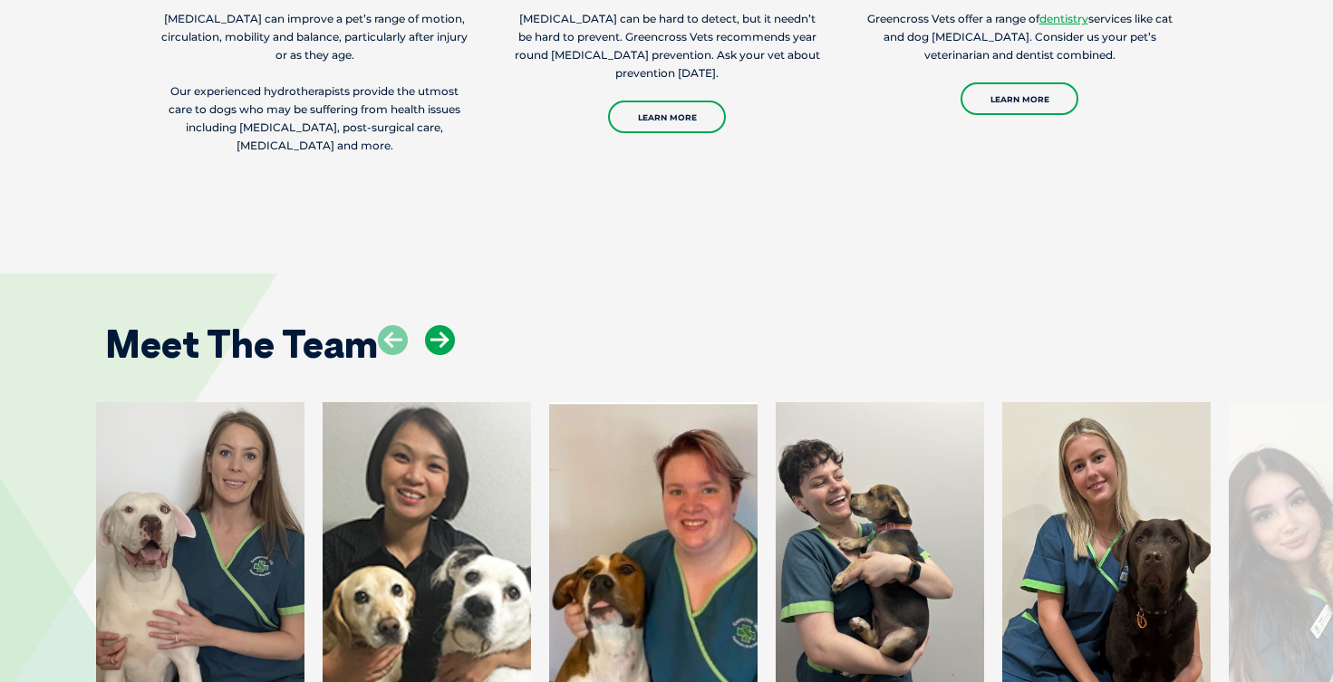
click at [445, 325] on icon at bounding box center [440, 340] width 30 height 30
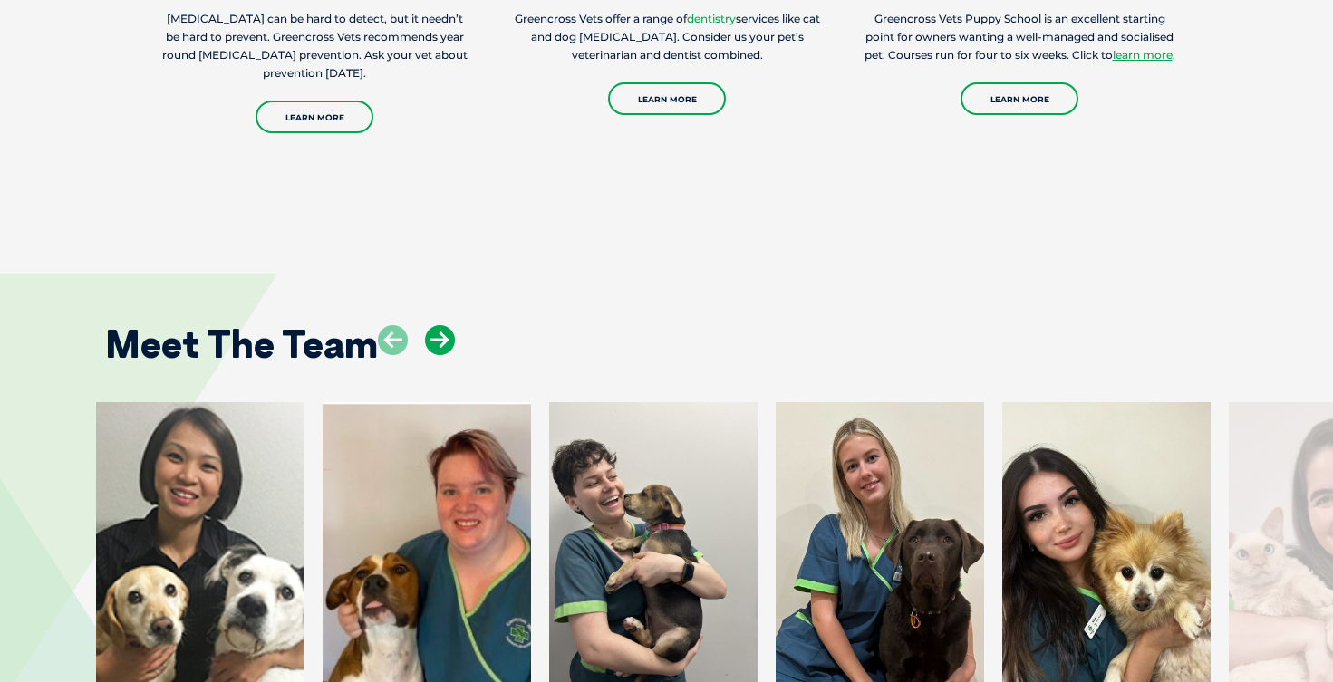
click at [445, 325] on icon at bounding box center [440, 340] width 30 height 30
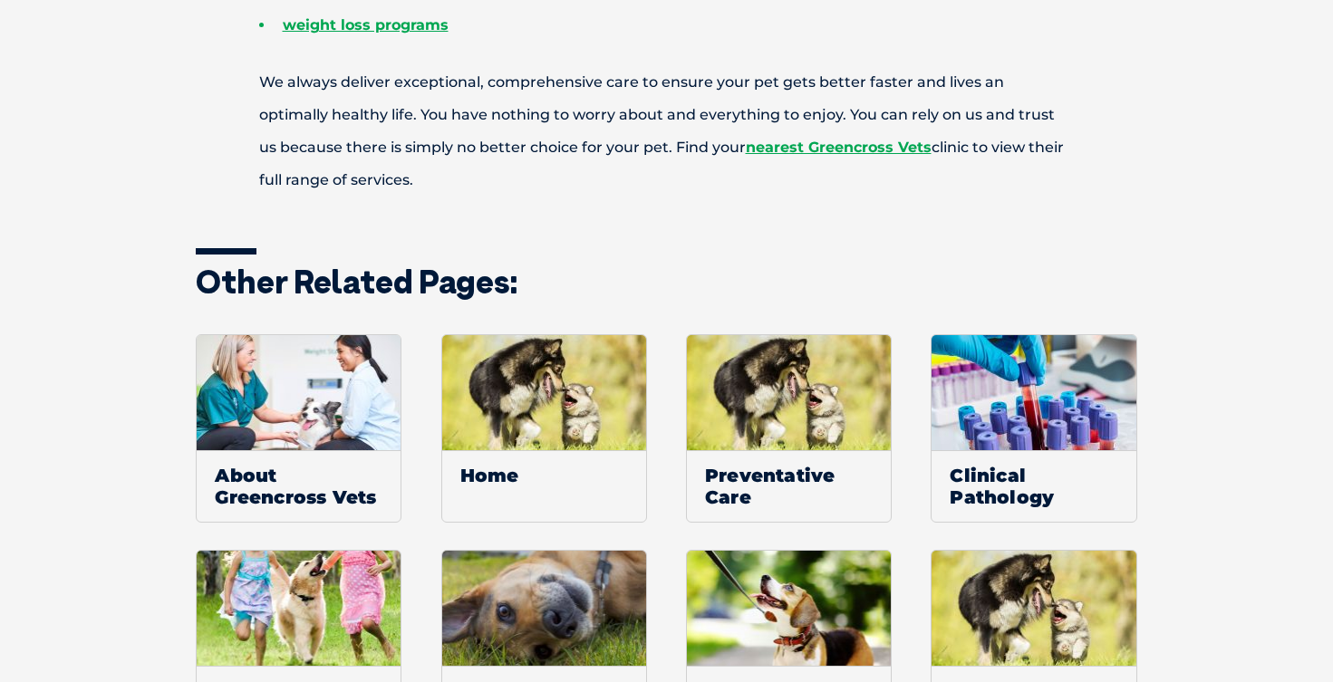
scroll to position [1205, 0]
